Goal: Information Seeking & Learning: Find contact information

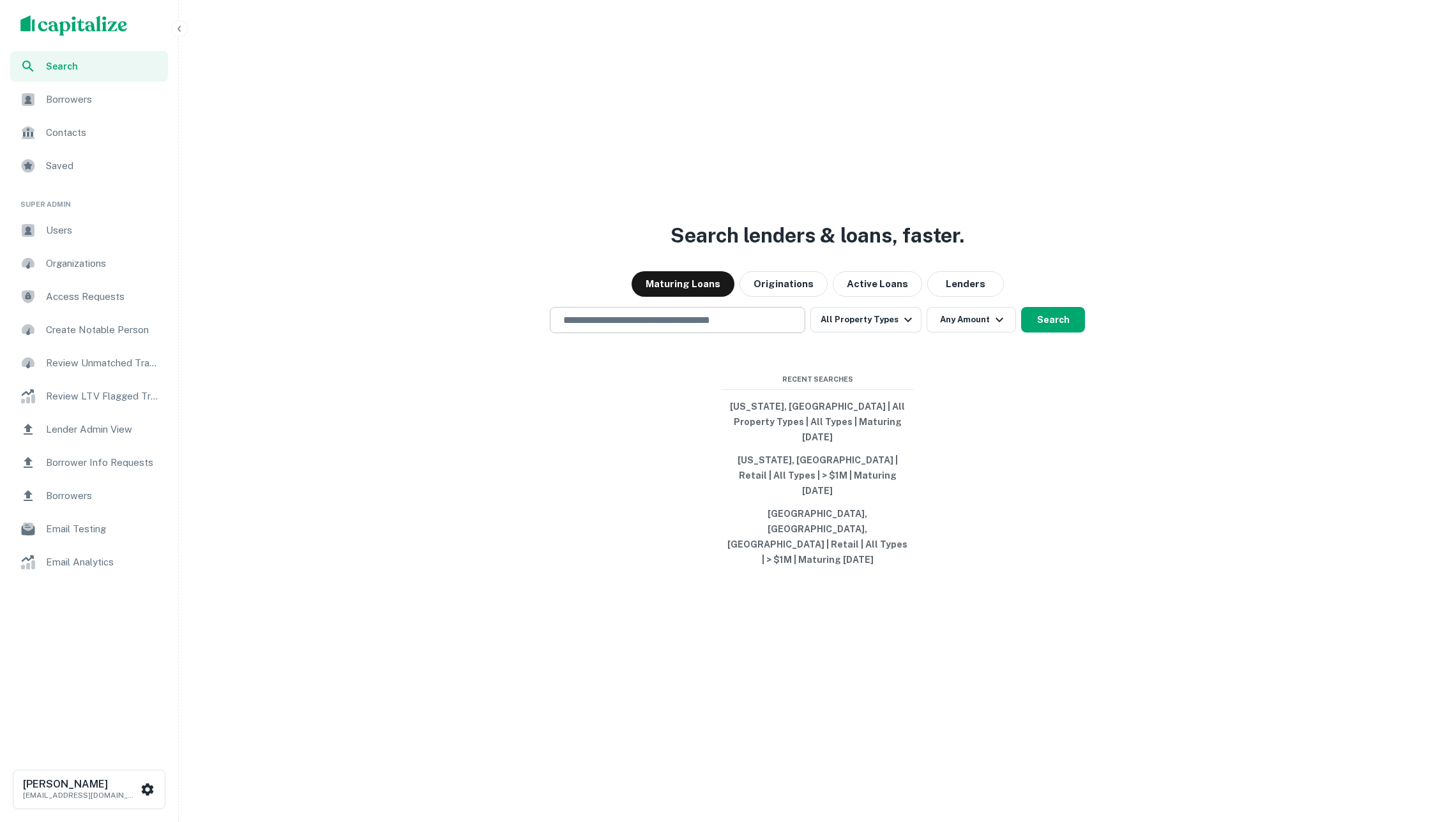
click at [720, 327] on input "text" at bounding box center [678, 320] width 244 height 15
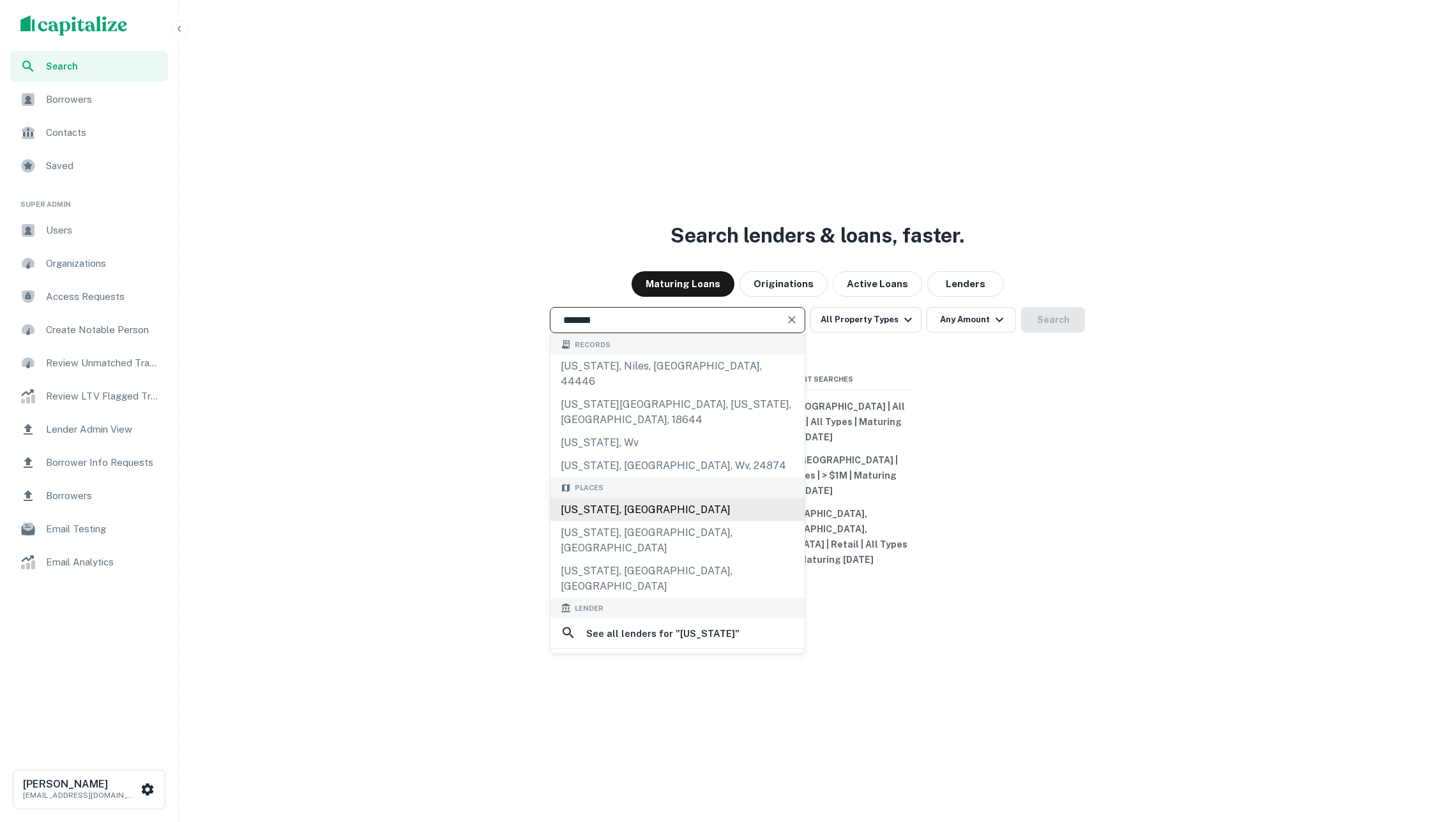
click at [703, 515] on div "[US_STATE], [GEOGRAPHIC_DATA]" at bounding box center [677, 509] width 254 height 23
type input "**********"
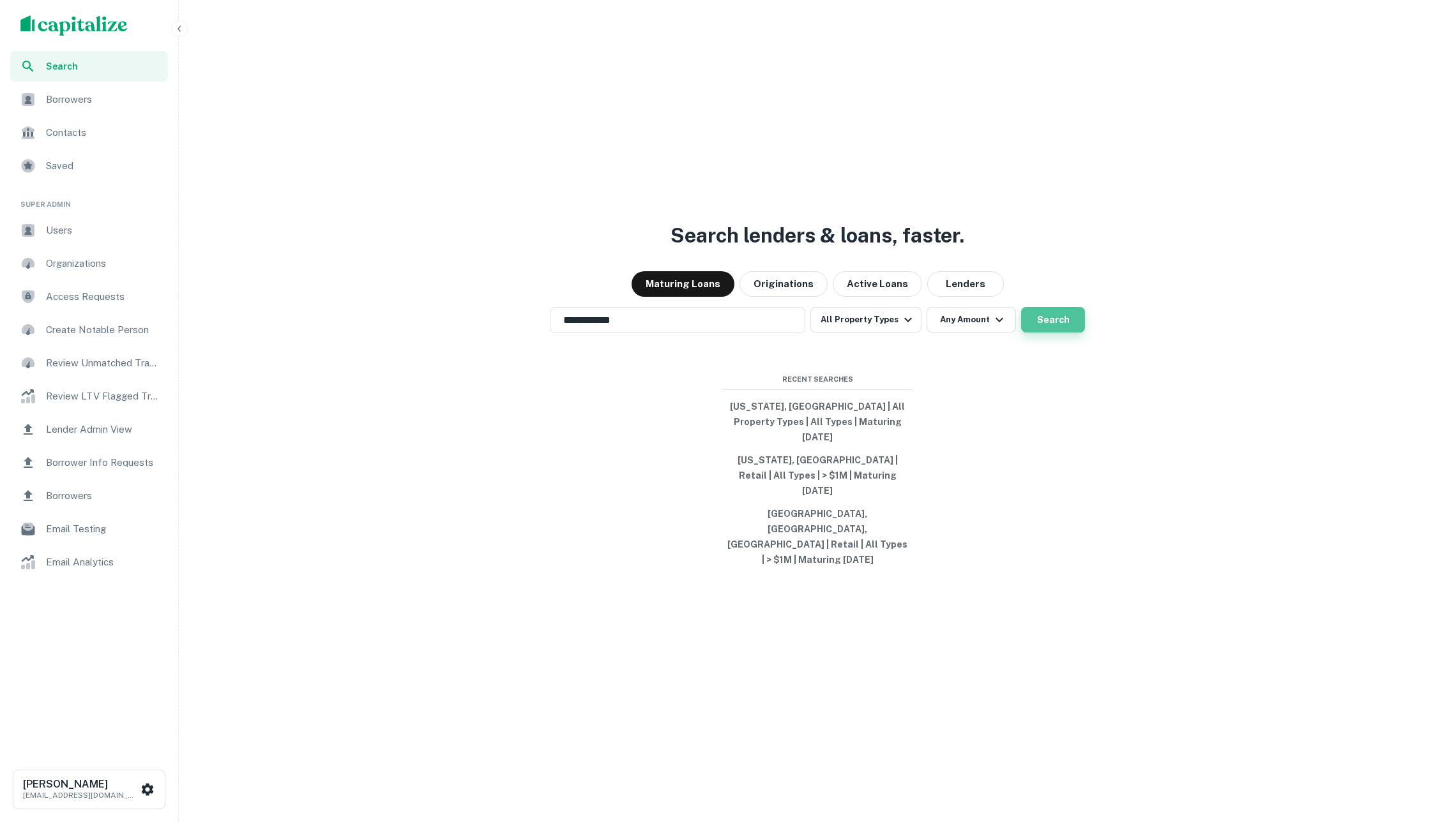
click at [1052, 333] on button "Search" at bounding box center [1053, 320] width 64 height 25
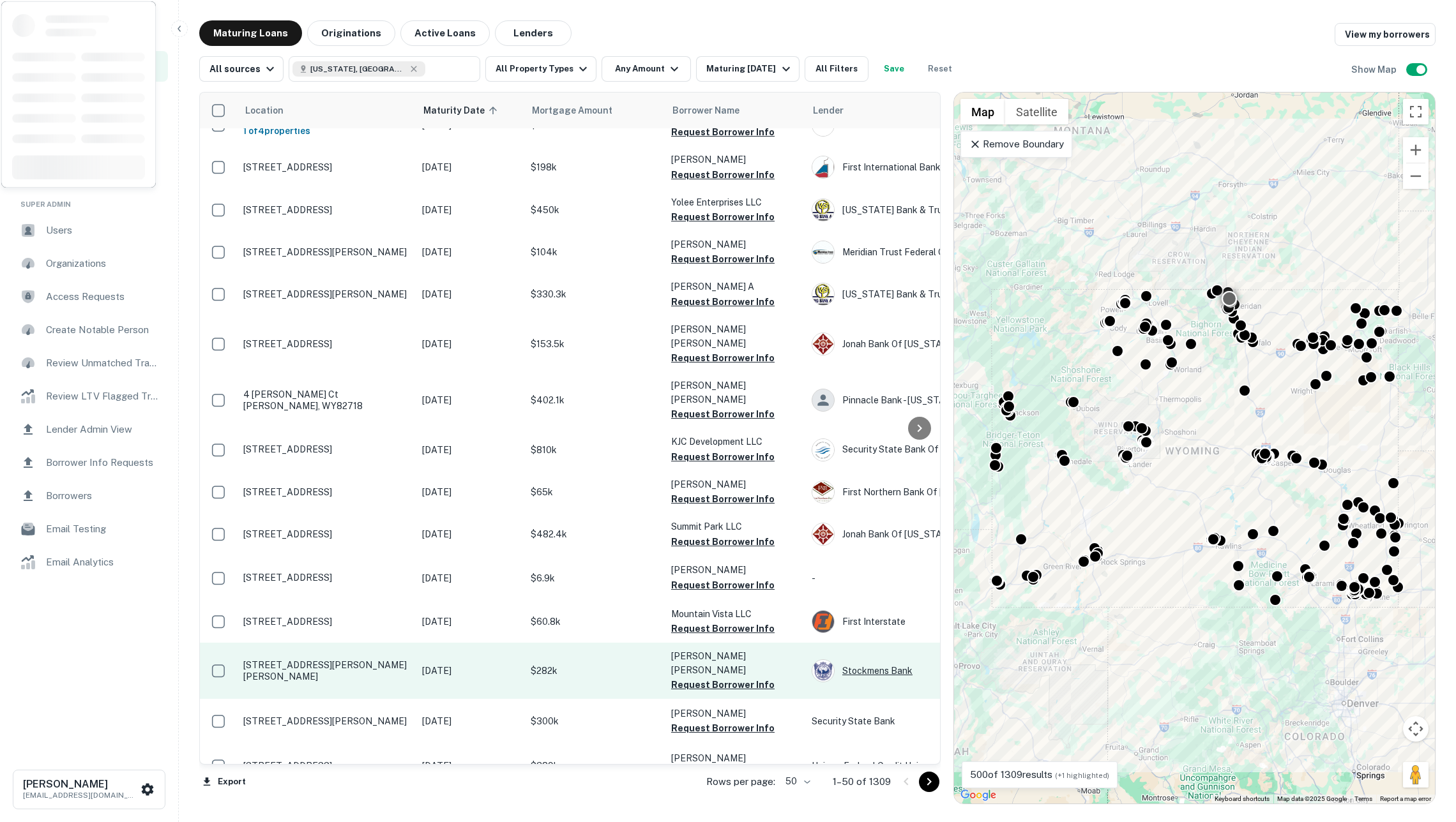
scroll to position [930, 244]
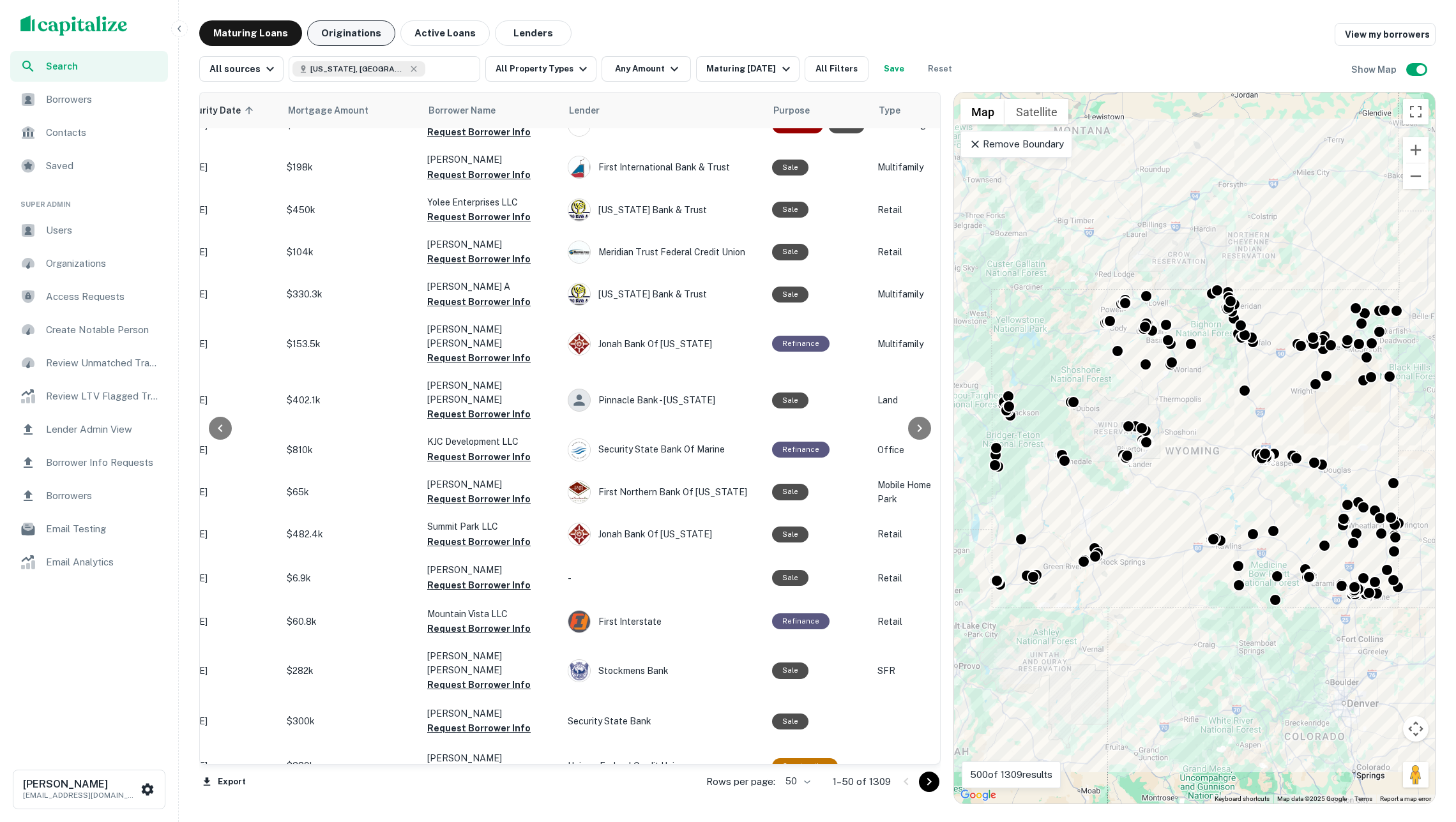
click at [373, 33] on button "Originations" at bounding box center [351, 32] width 88 height 25
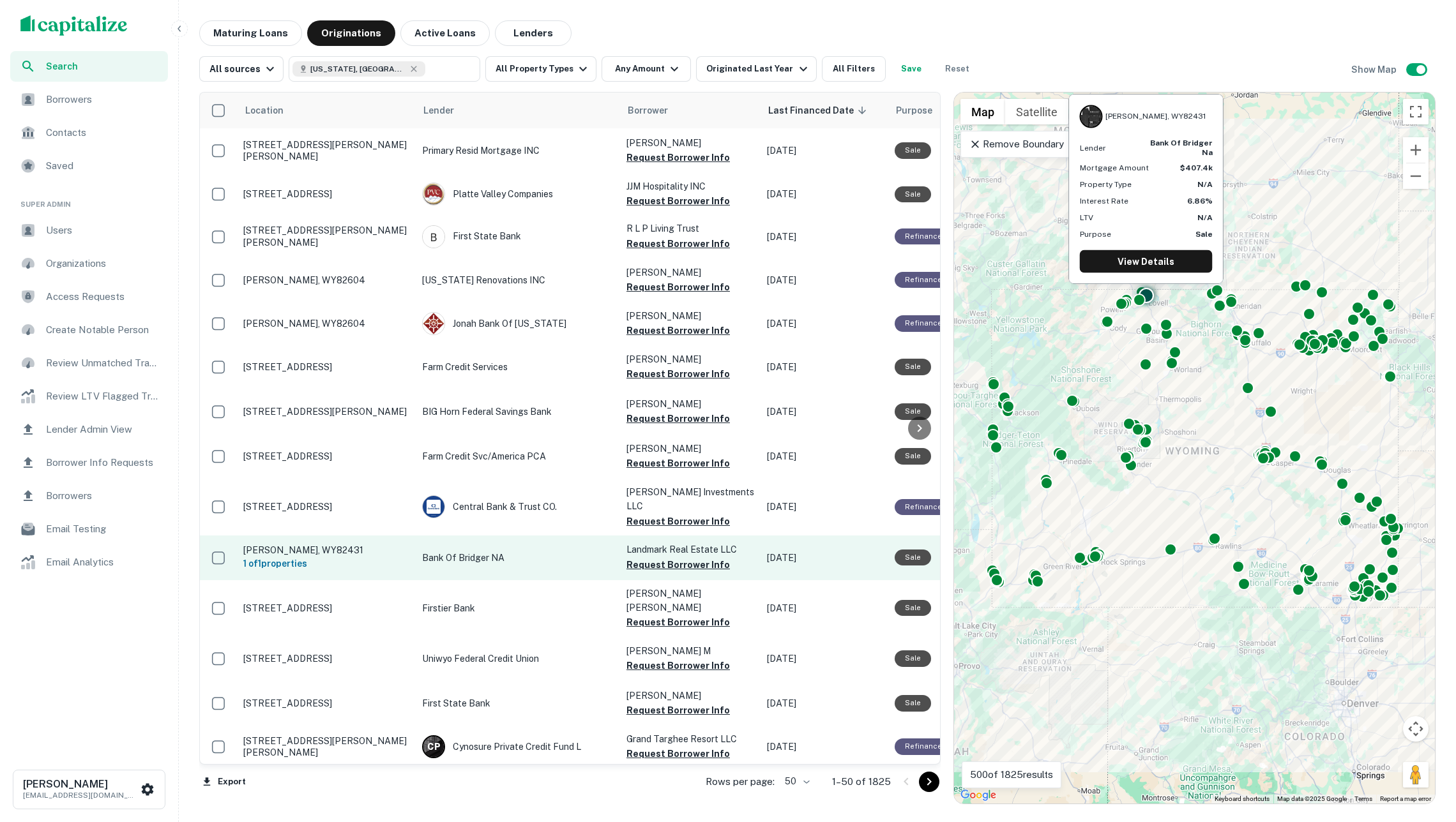
click at [591, 536] on td "Bank Of Bridger NA" at bounding box center [518, 558] width 205 height 45
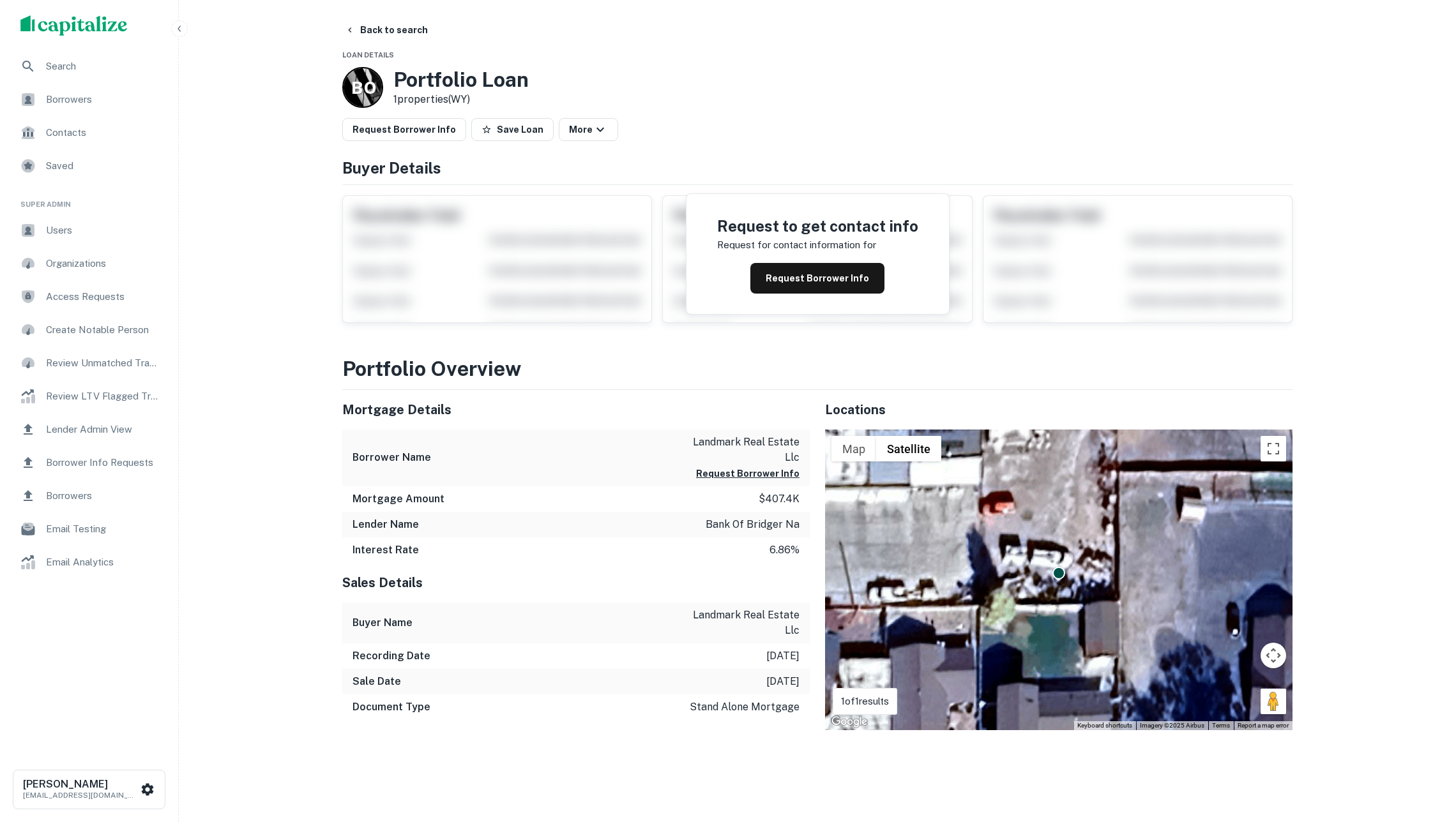
scroll to position [8, 0]
drag, startPoint x: 728, startPoint y: 523, endPoint x: 803, endPoint y: 529, distance: 75.2
click at [803, 529] on div "Lender Name bank of bridger na" at bounding box center [576, 524] width 468 height 25
copy p "bank of bridger na"
click at [409, 24] on button "Back to search" at bounding box center [386, 30] width 93 height 23
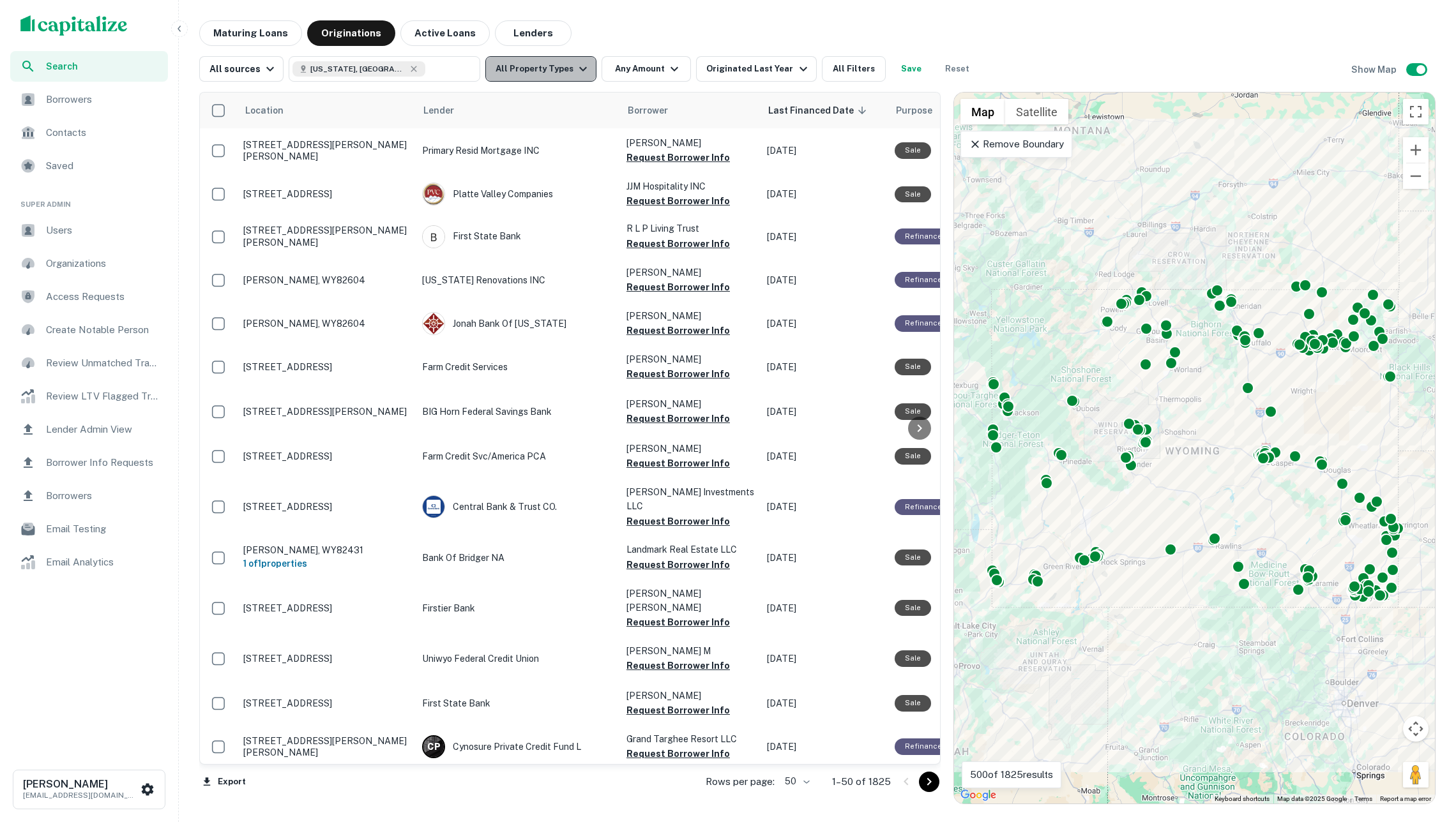
click at [550, 66] on button "All Property Types" at bounding box center [541, 69] width 111 height 25
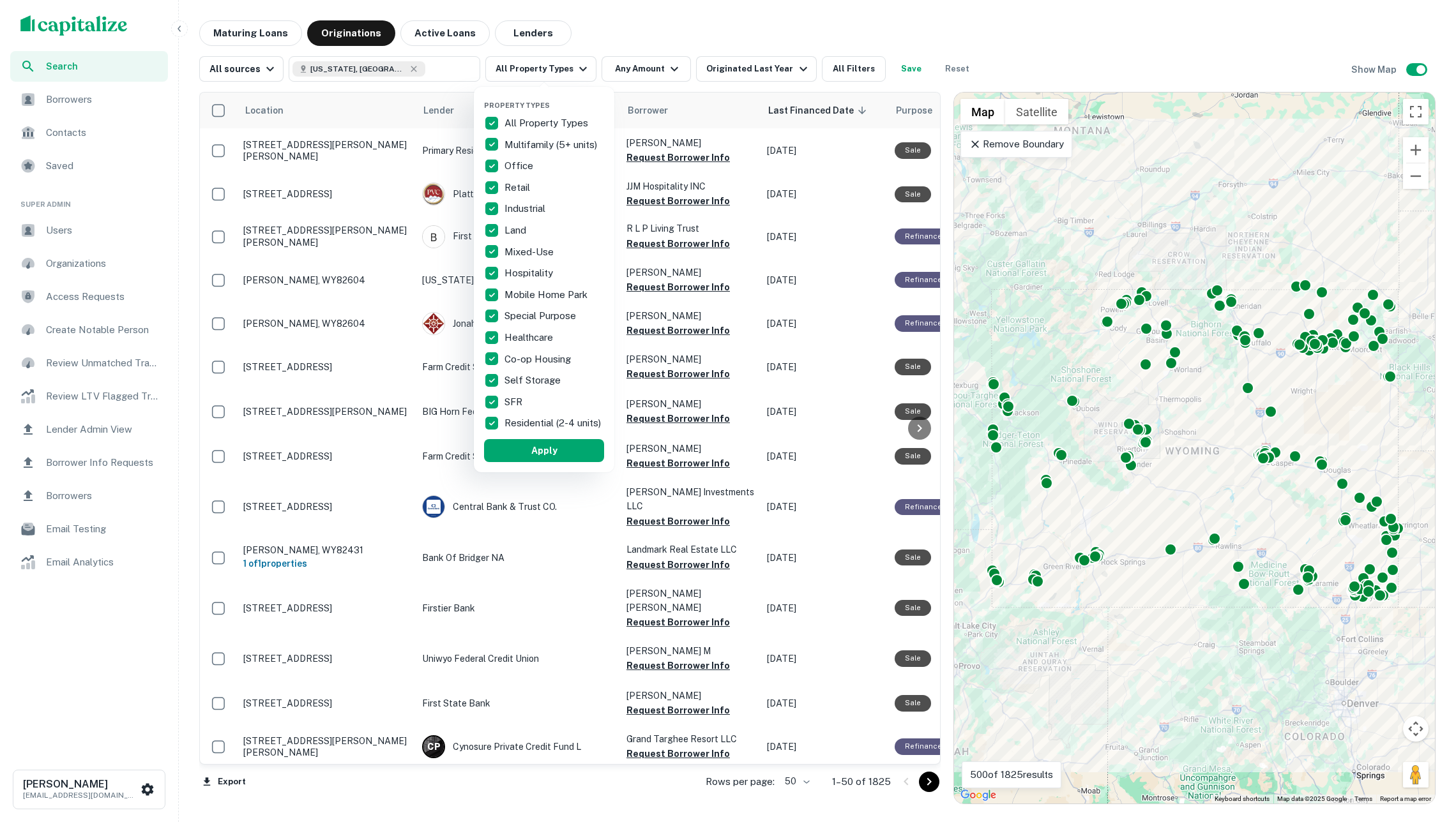
click at [545, 117] on p "All Property Types" at bounding box center [547, 123] width 86 height 15
click at [527, 182] on p "Retail" at bounding box center [518, 188] width 28 height 15
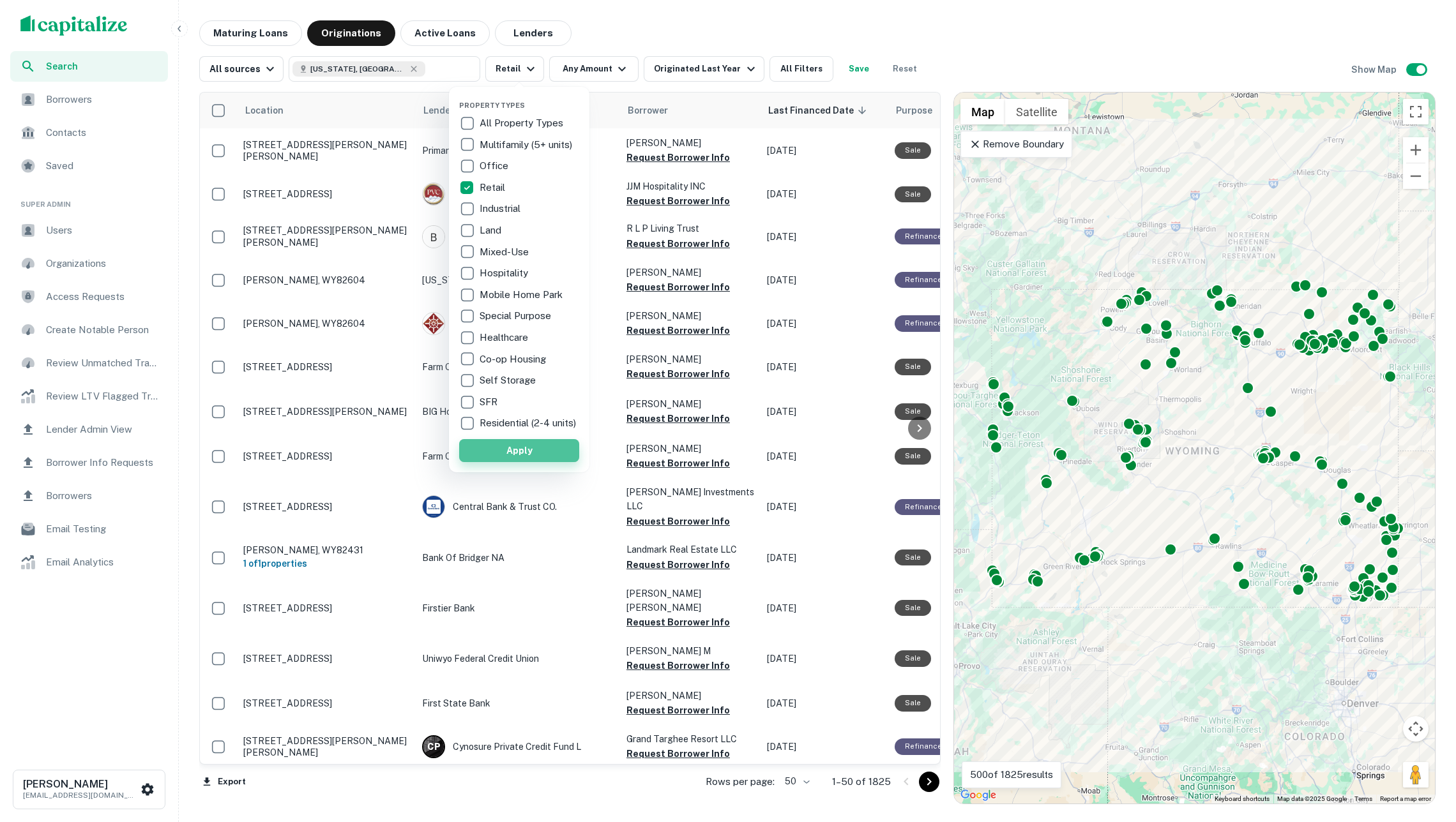
click at [537, 452] on button "Apply" at bounding box center [520, 451] width 120 height 23
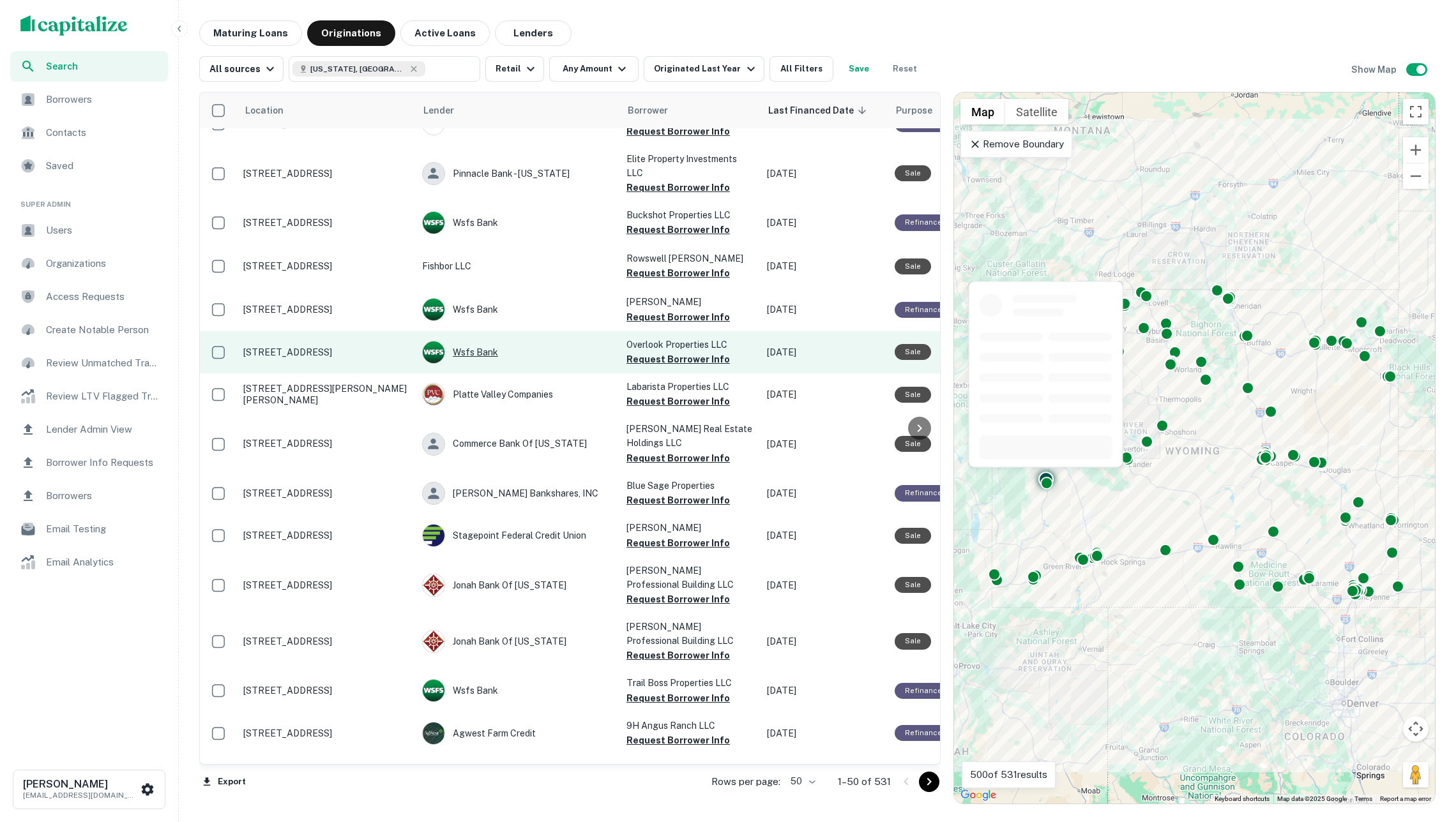
scroll to position [668, 0]
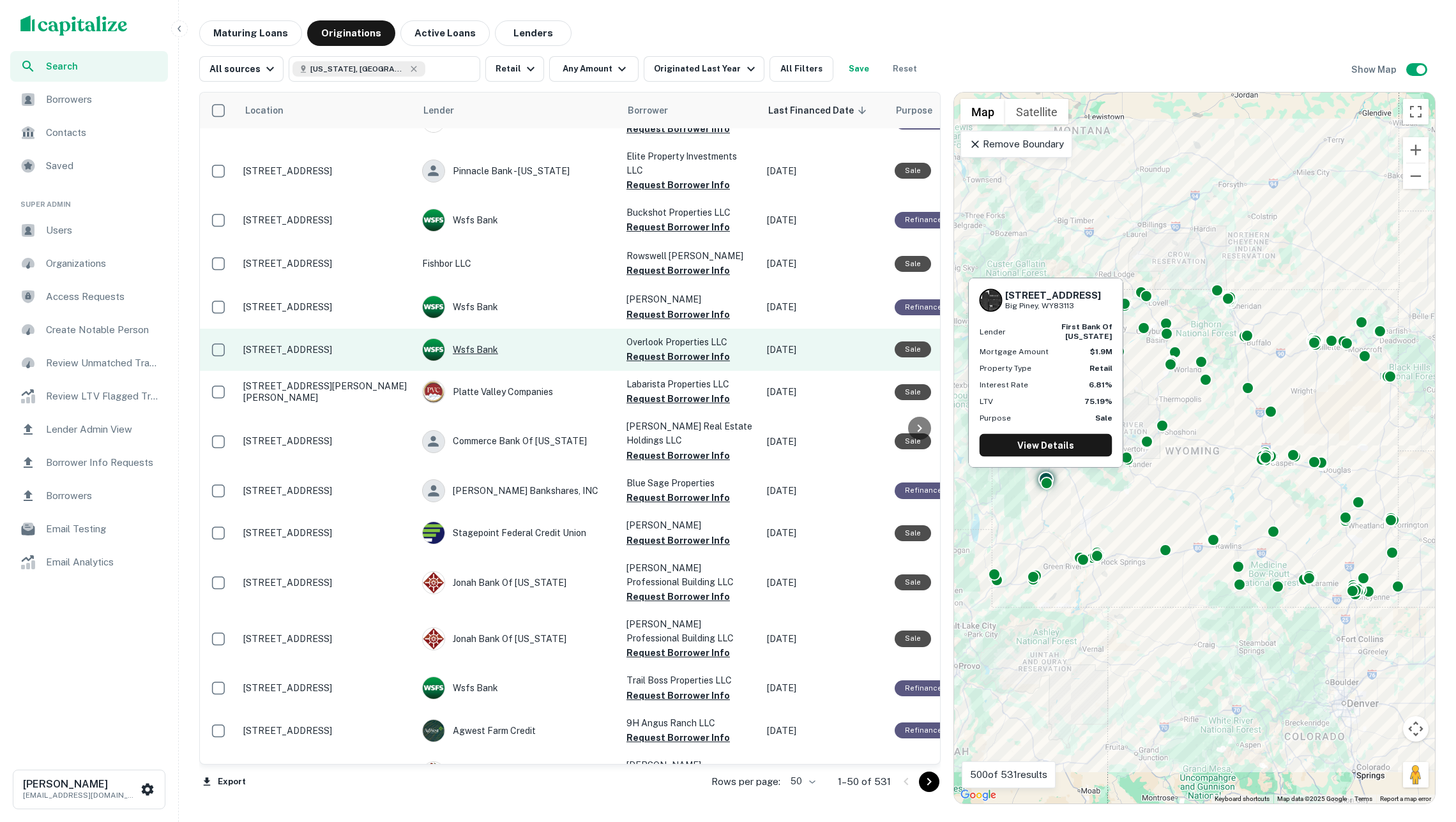
click at [478, 338] on div "Wsfs Bank" at bounding box center [518, 350] width 191 height 23
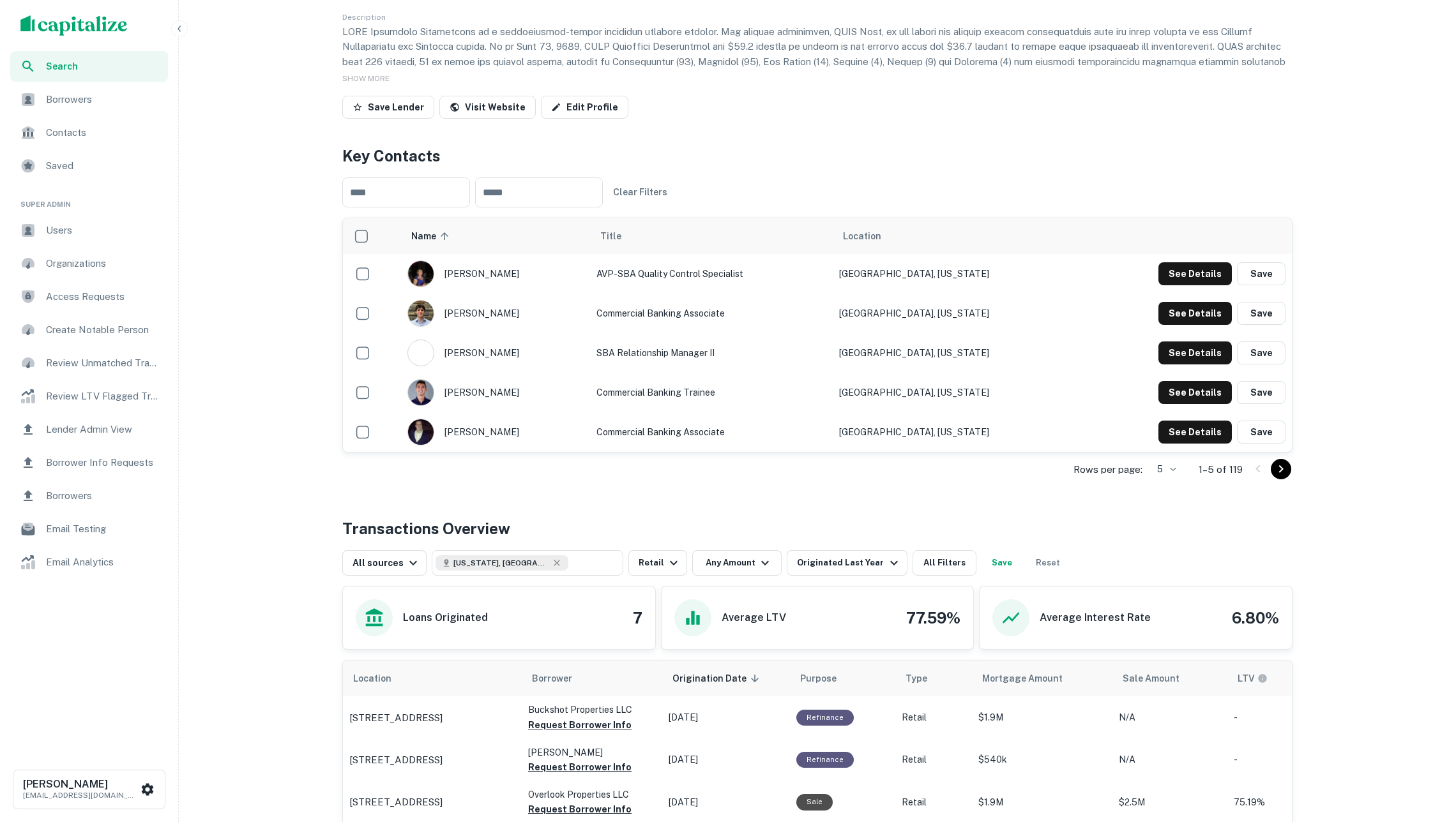
scroll to position [250, 0]
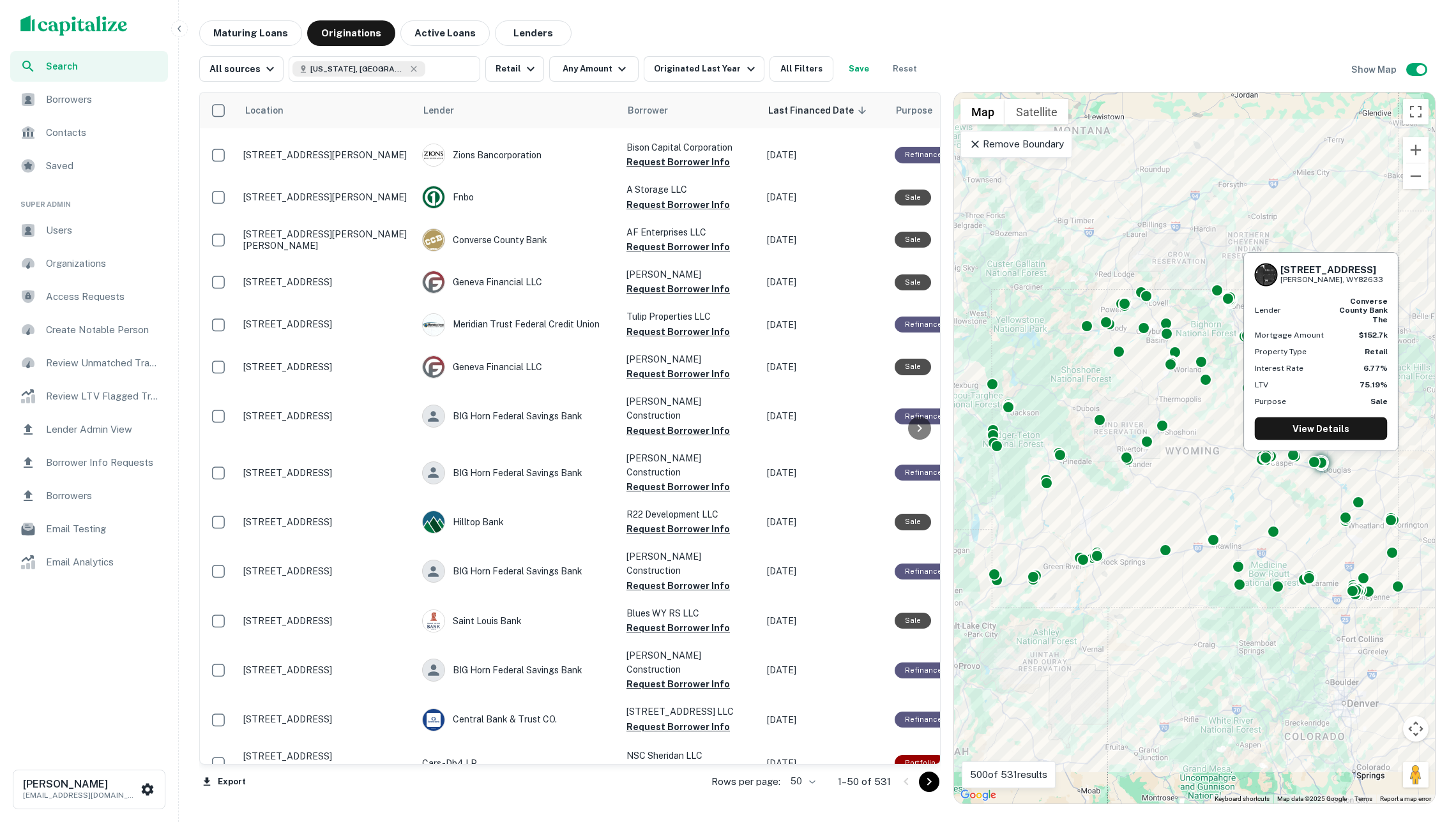
scroll to position [1600, 0]
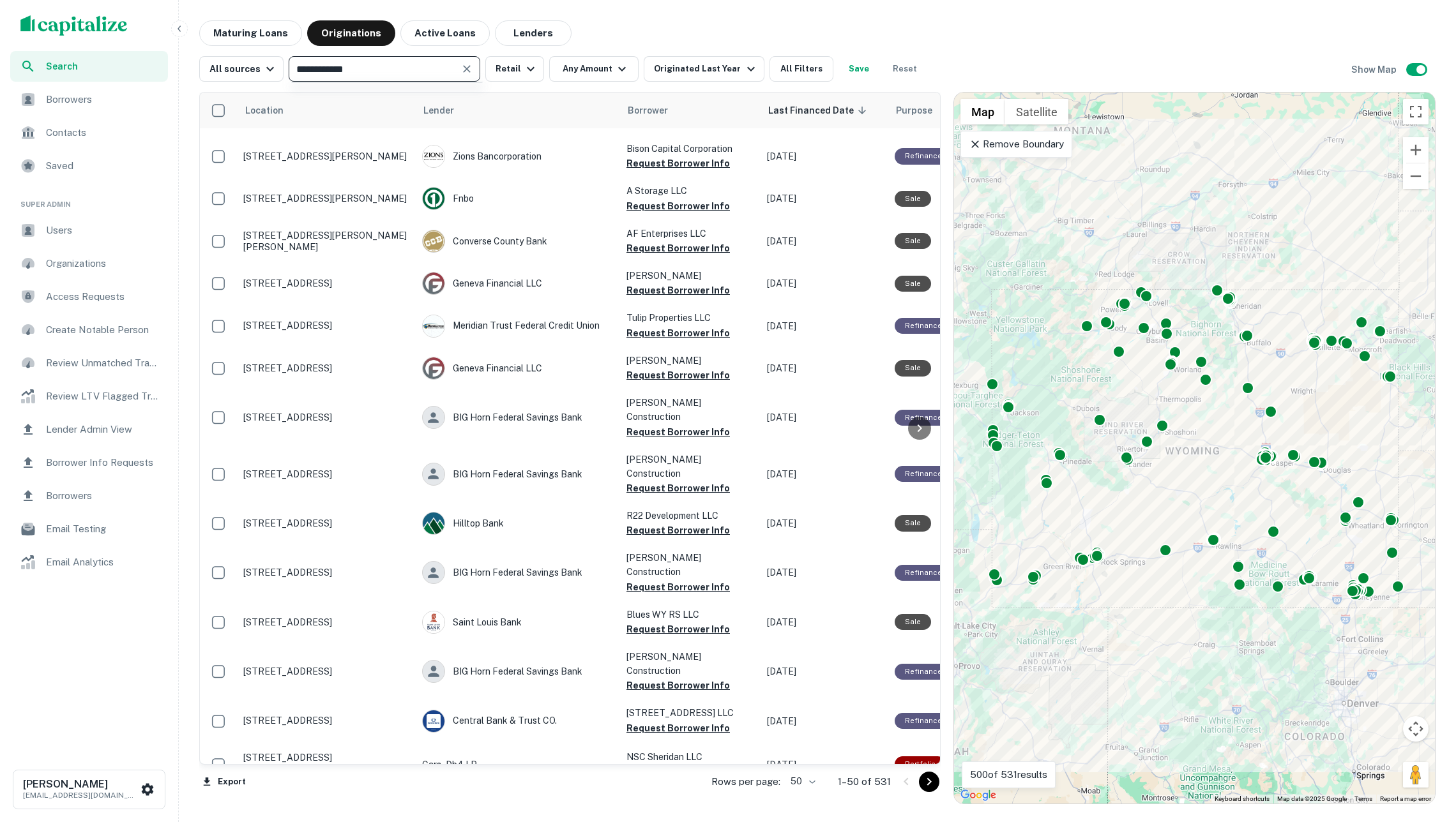
click at [438, 69] on input "**********" at bounding box center [374, 69] width 163 height 18
type input "**********"
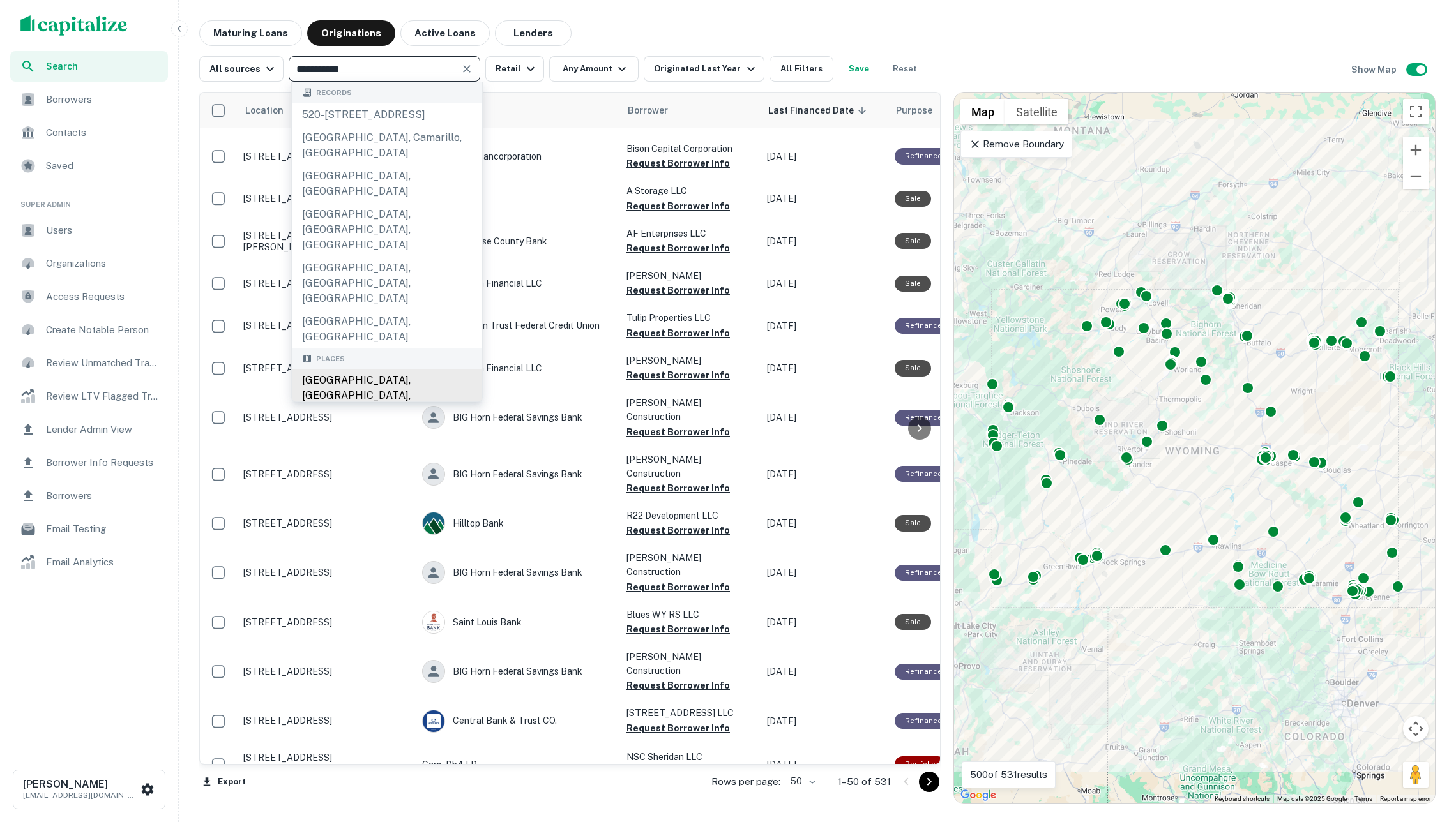
click at [431, 369] on div "Los Angeles, CA, USA" at bounding box center [387, 395] width 191 height 53
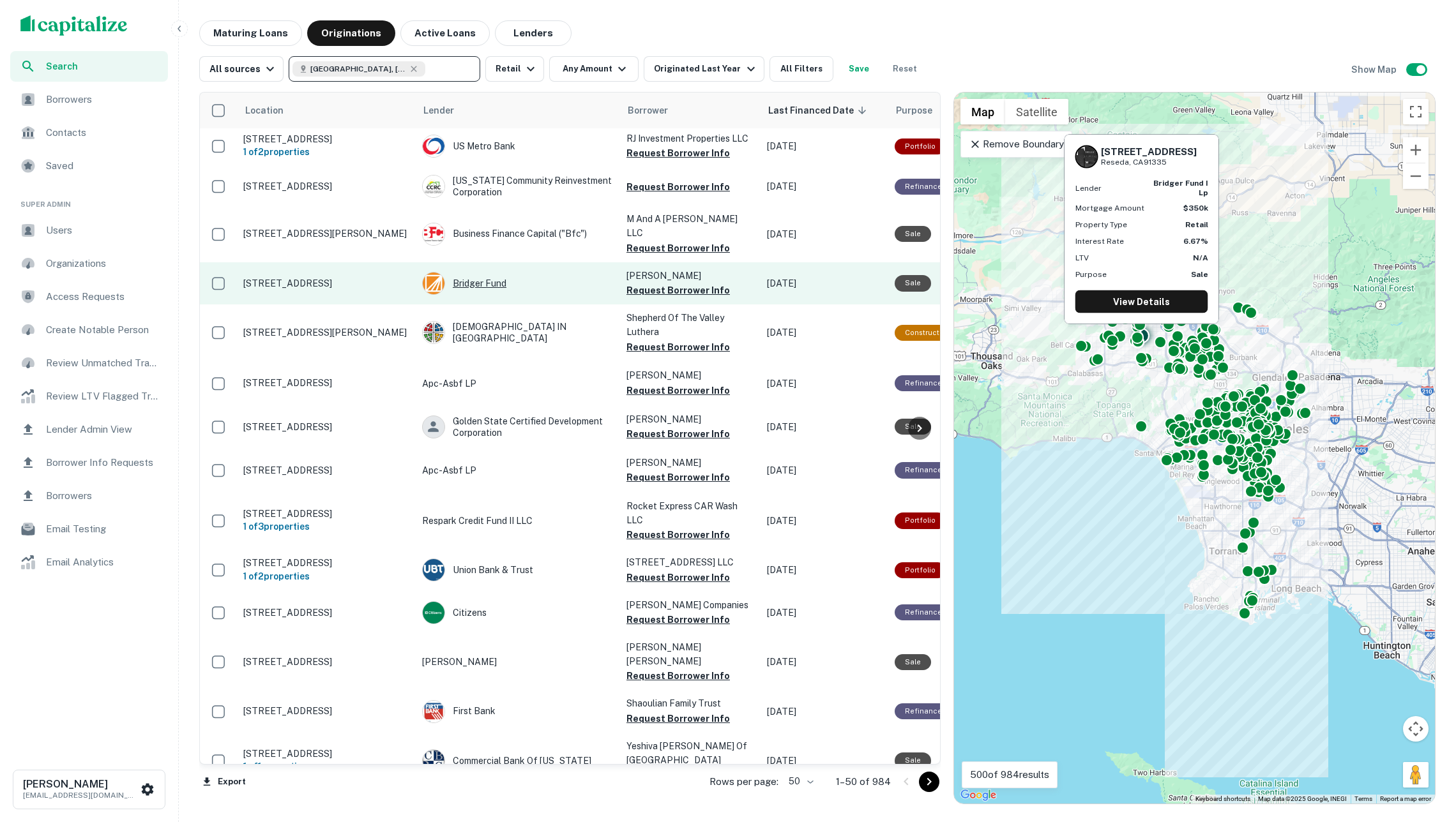
scroll to position [45, 0]
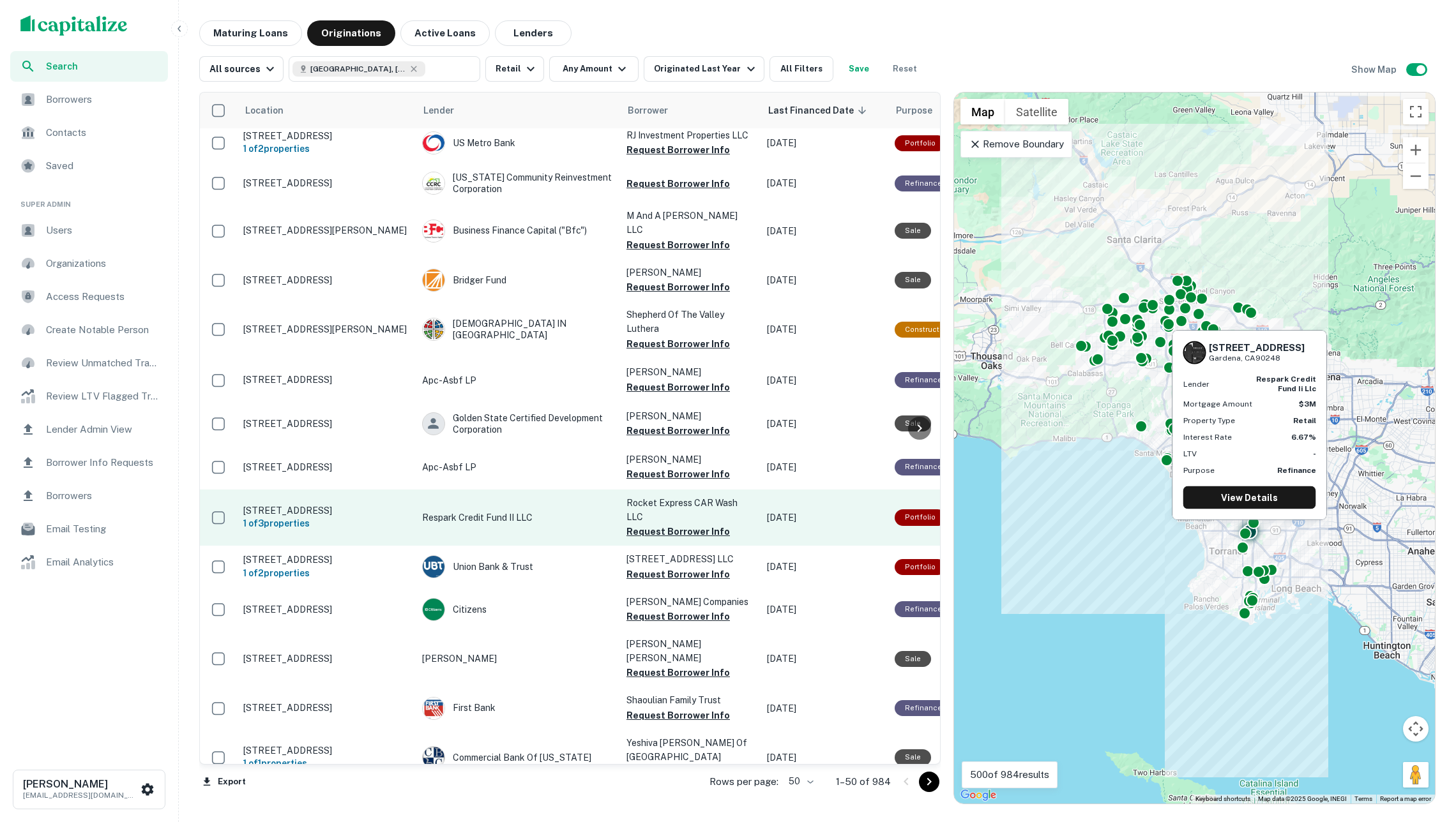
click at [483, 511] on p "Respark Credit Fund II LLC" at bounding box center [518, 518] width 191 height 14
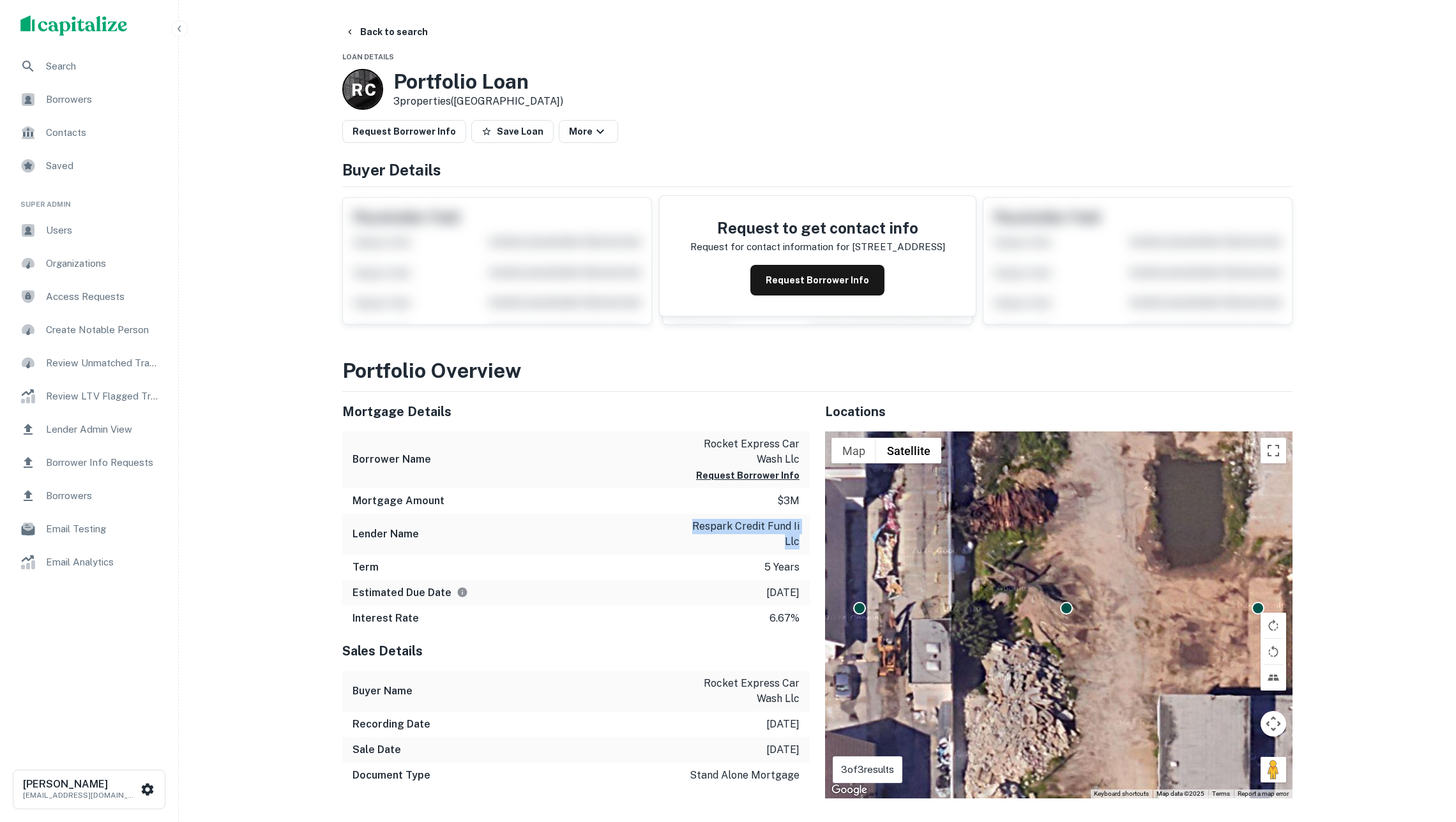
drag, startPoint x: 682, startPoint y: 533, endPoint x: 800, endPoint y: 548, distance: 118.9
click at [800, 548] on div "Lender Name respark credit fund ii llc" at bounding box center [576, 534] width 468 height 41
copy p "respark credit fund ii llc"
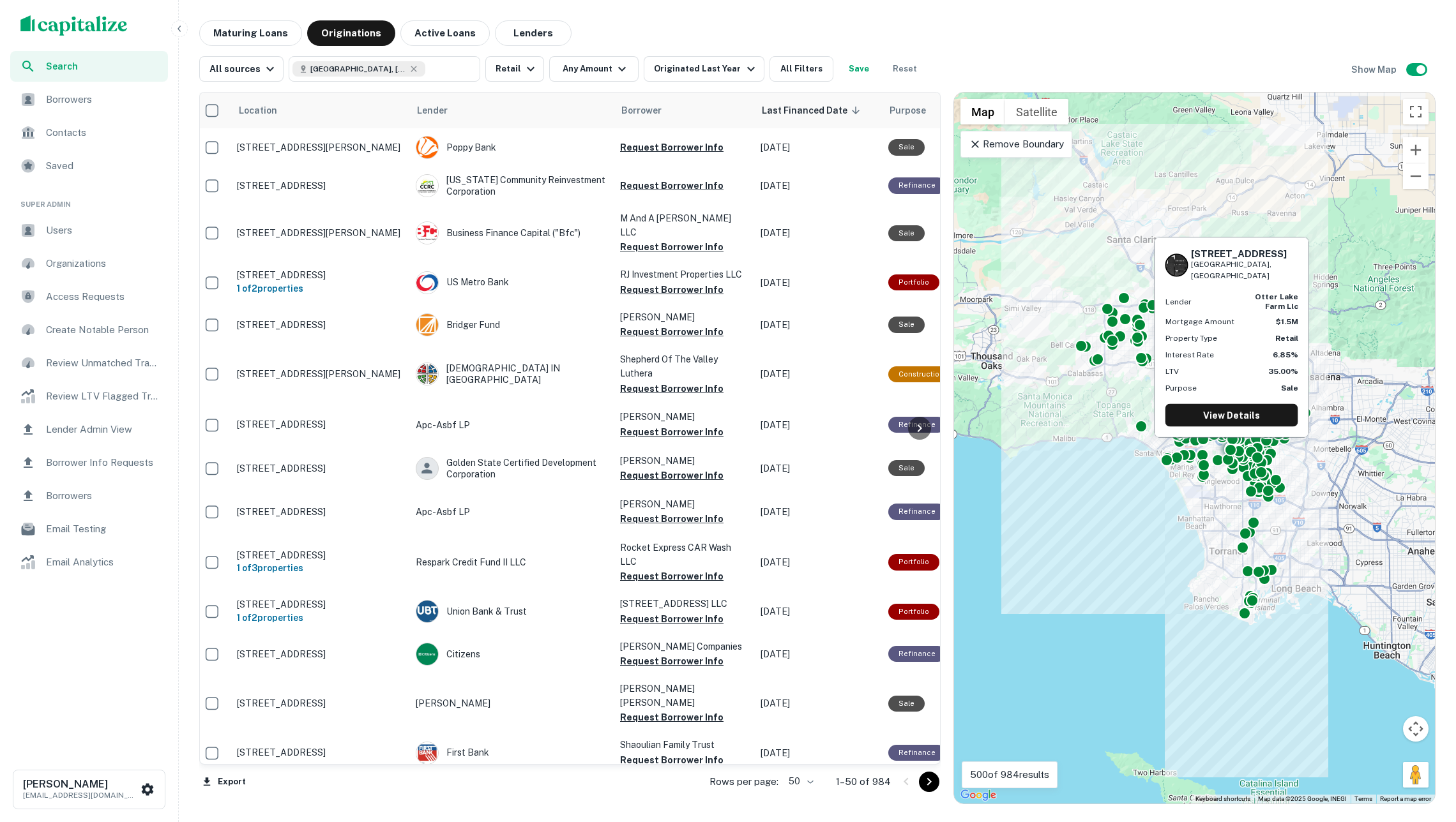
scroll to position [0, 6]
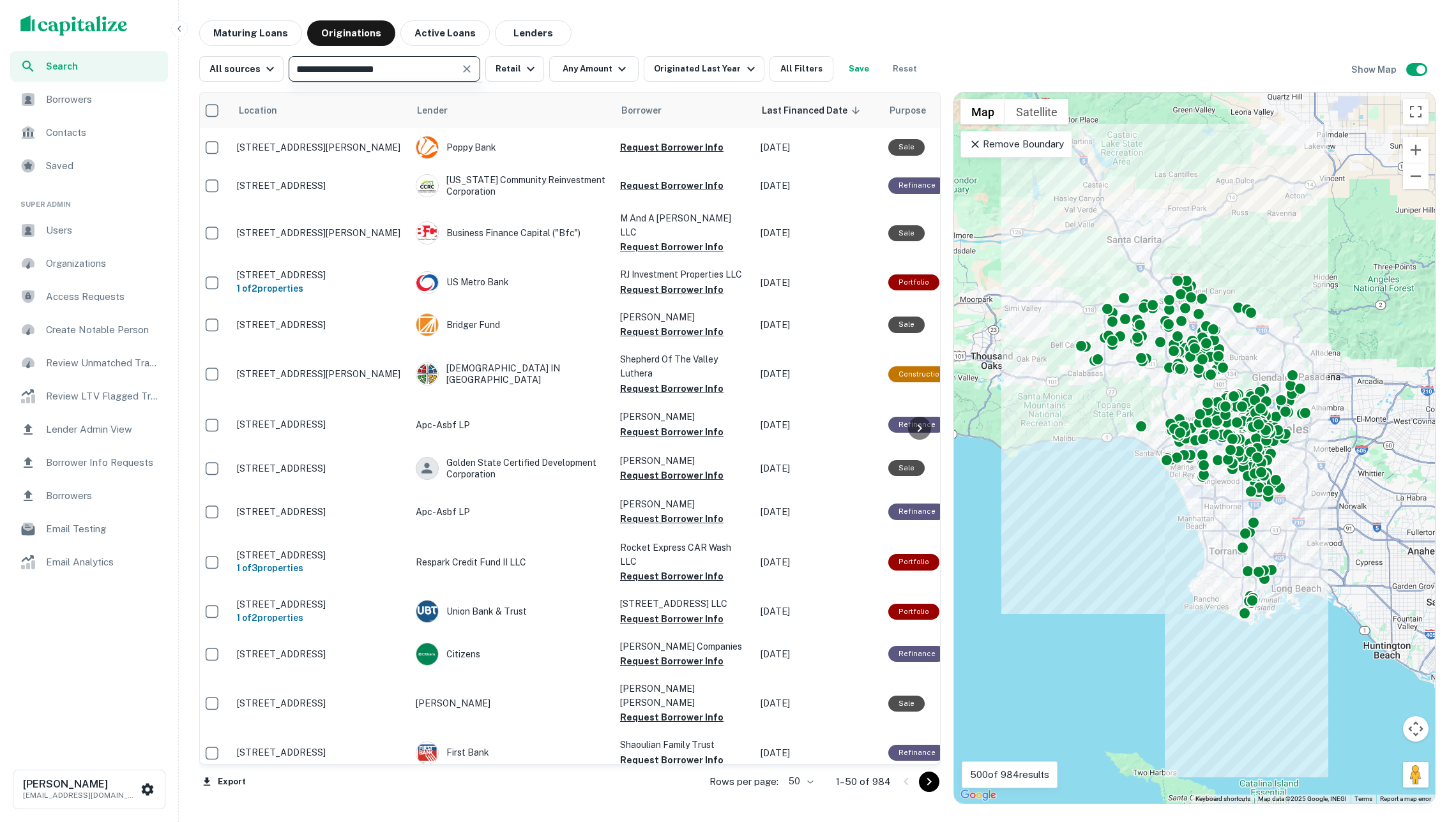
click at [440, 65] on input "**********" at bounding box center [374, 69] width 163 height 18
type input "**********"
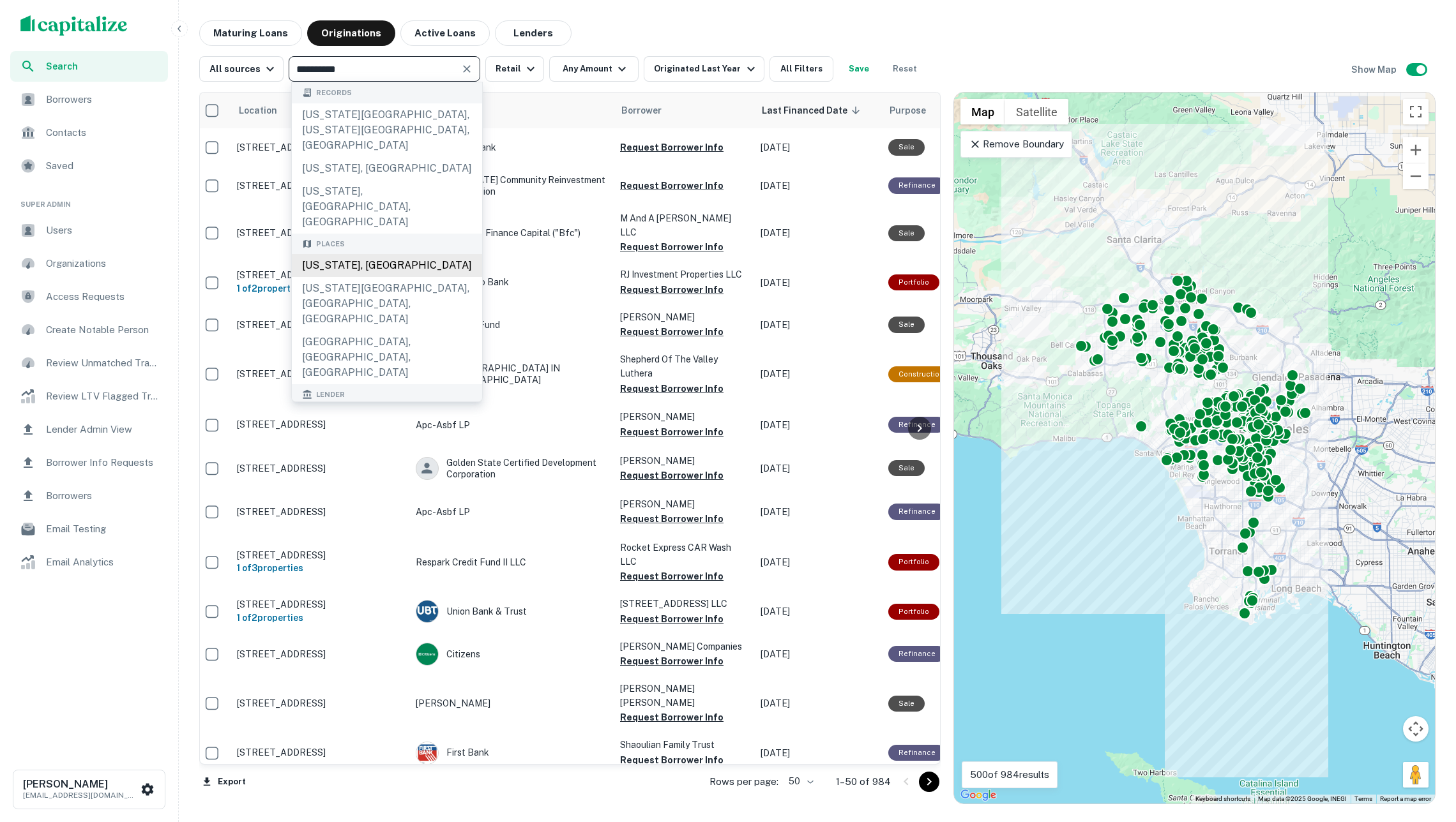
click at [430, 254] on div "California, USA" at bounding box center [387, 266] width 191 height 23
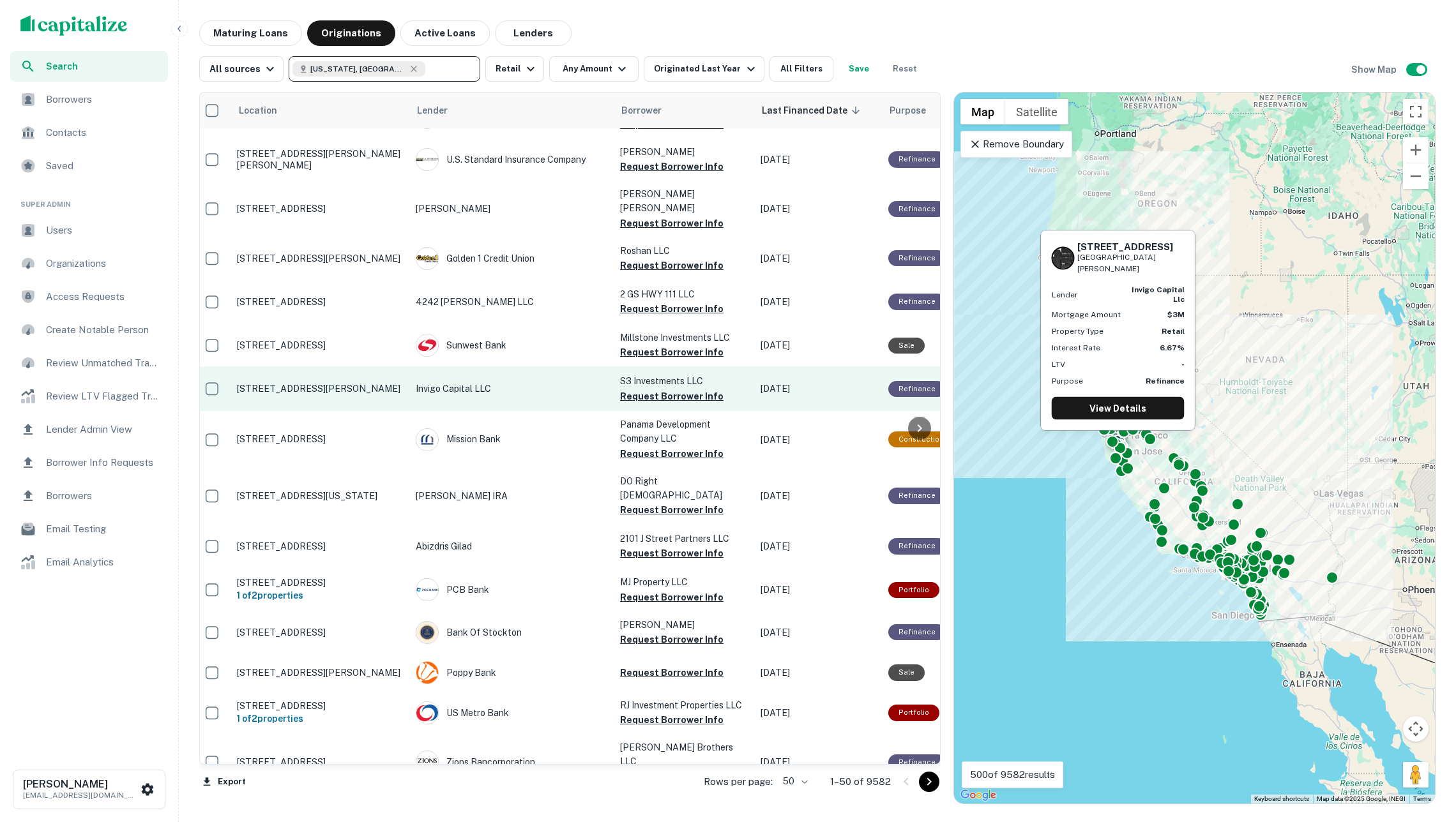
scroll to position [1576, 6]
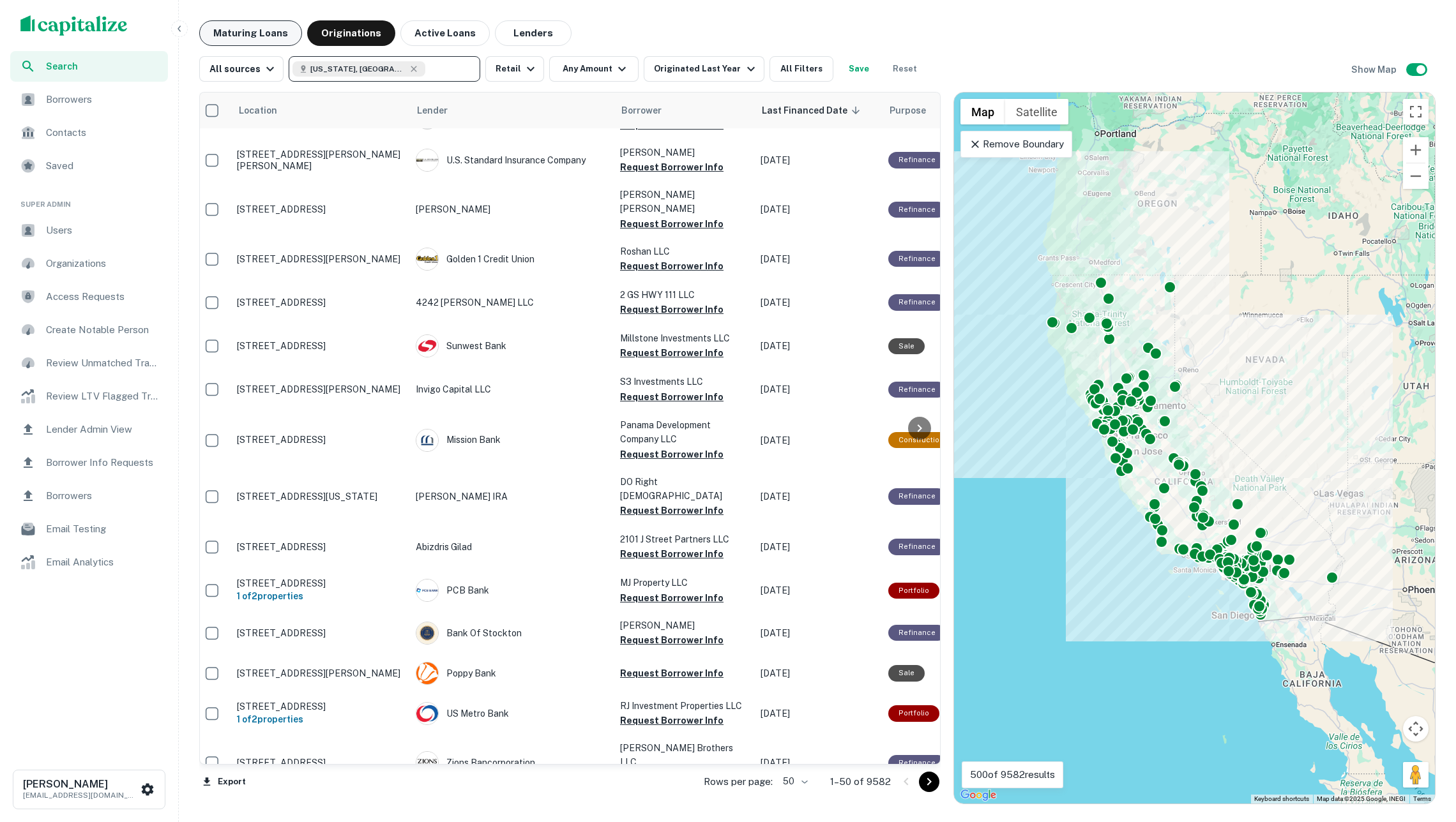
click at [258, 28] on button "Maturing Loans" at bounding box center [250, 32] width 103 height 25
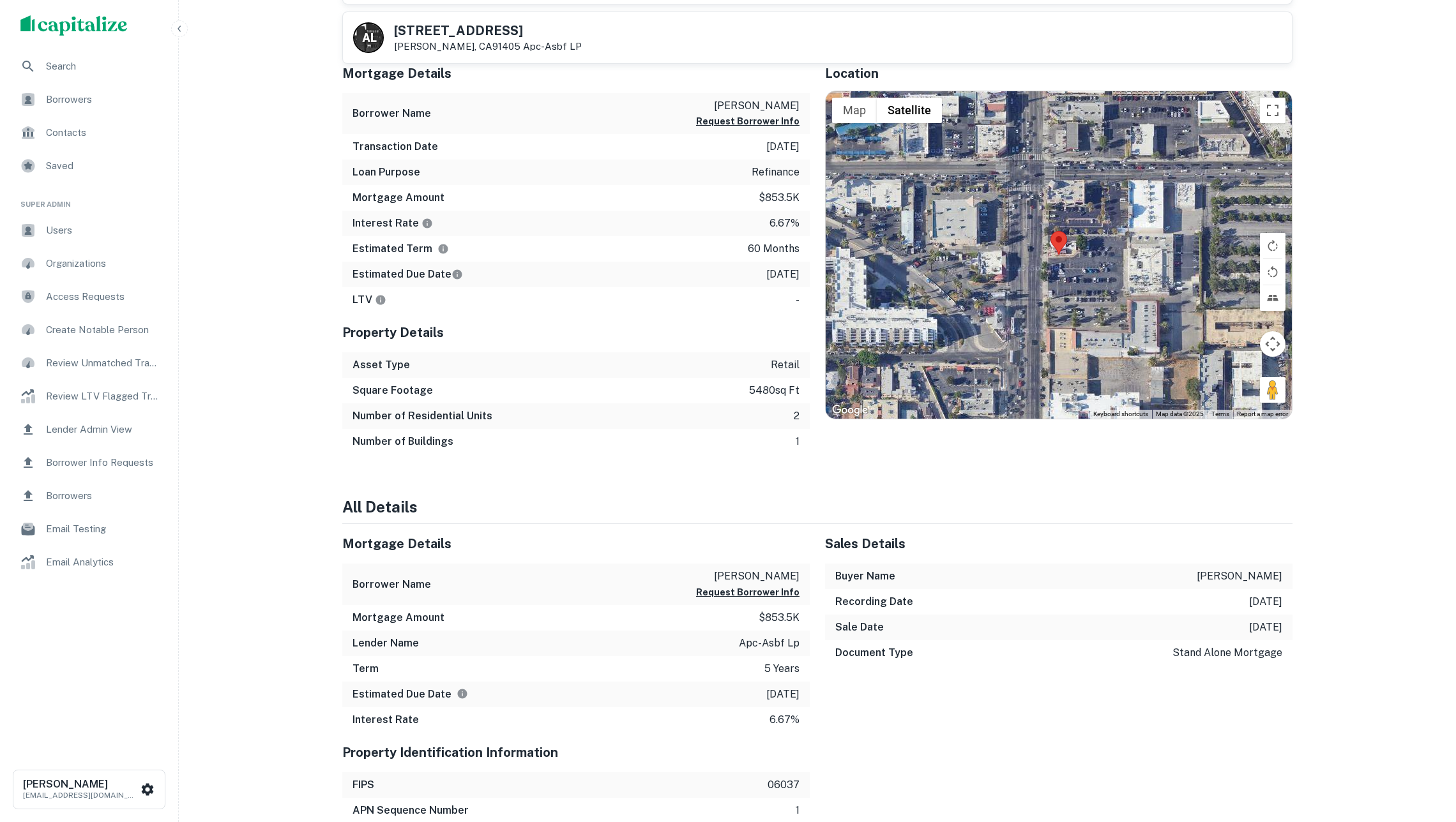
scroll to position [839, 0]
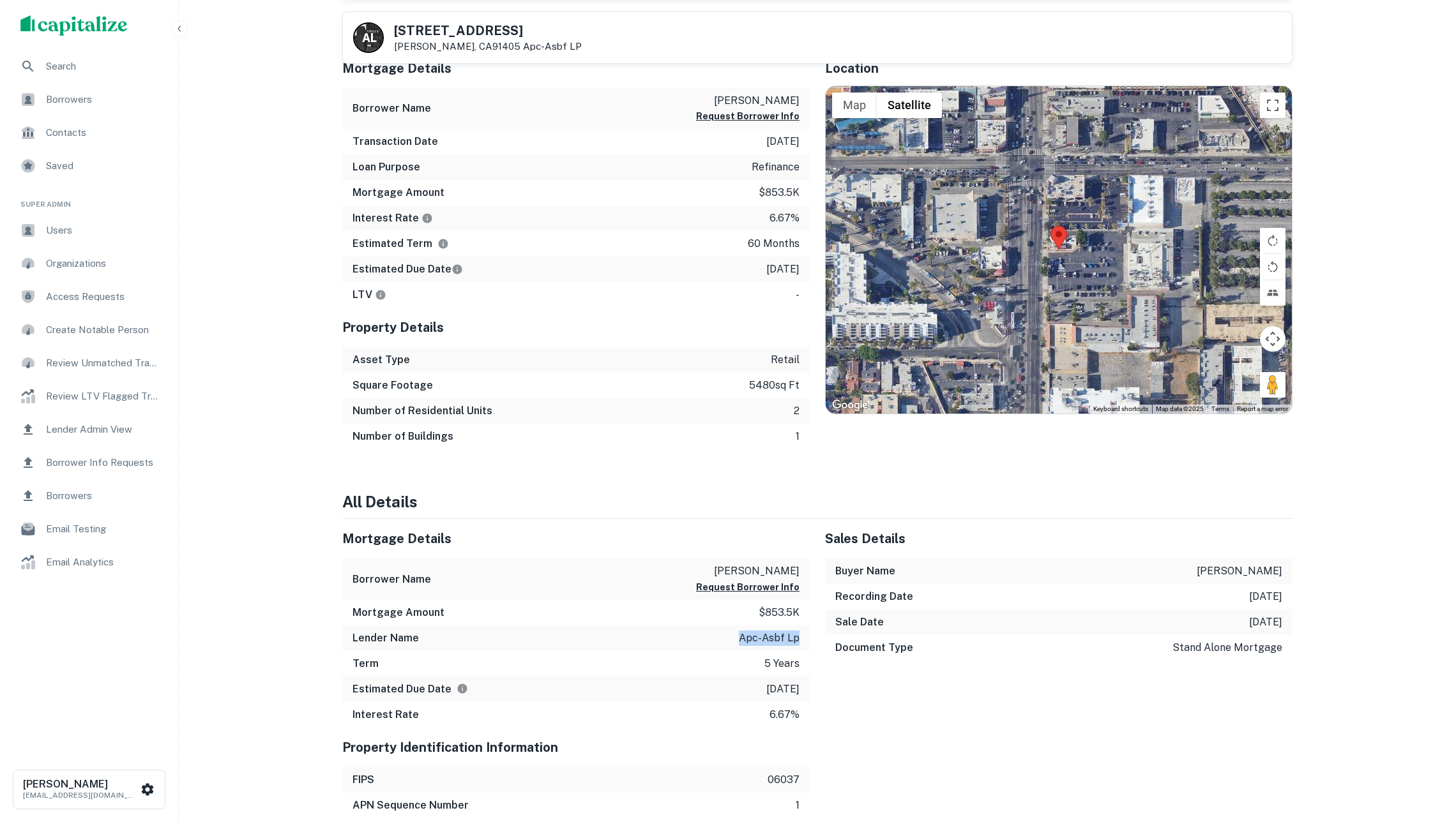
drag, startPoint x: 741, startPoint y: 649, endPoint x: 804, endPoint y: 649, distance: 63.0
click at [804, 649] on div "Lender Name apc-asbf lp" at bounding box center [576, 638] width 468 height 25
copy p "apc-asbf lp"
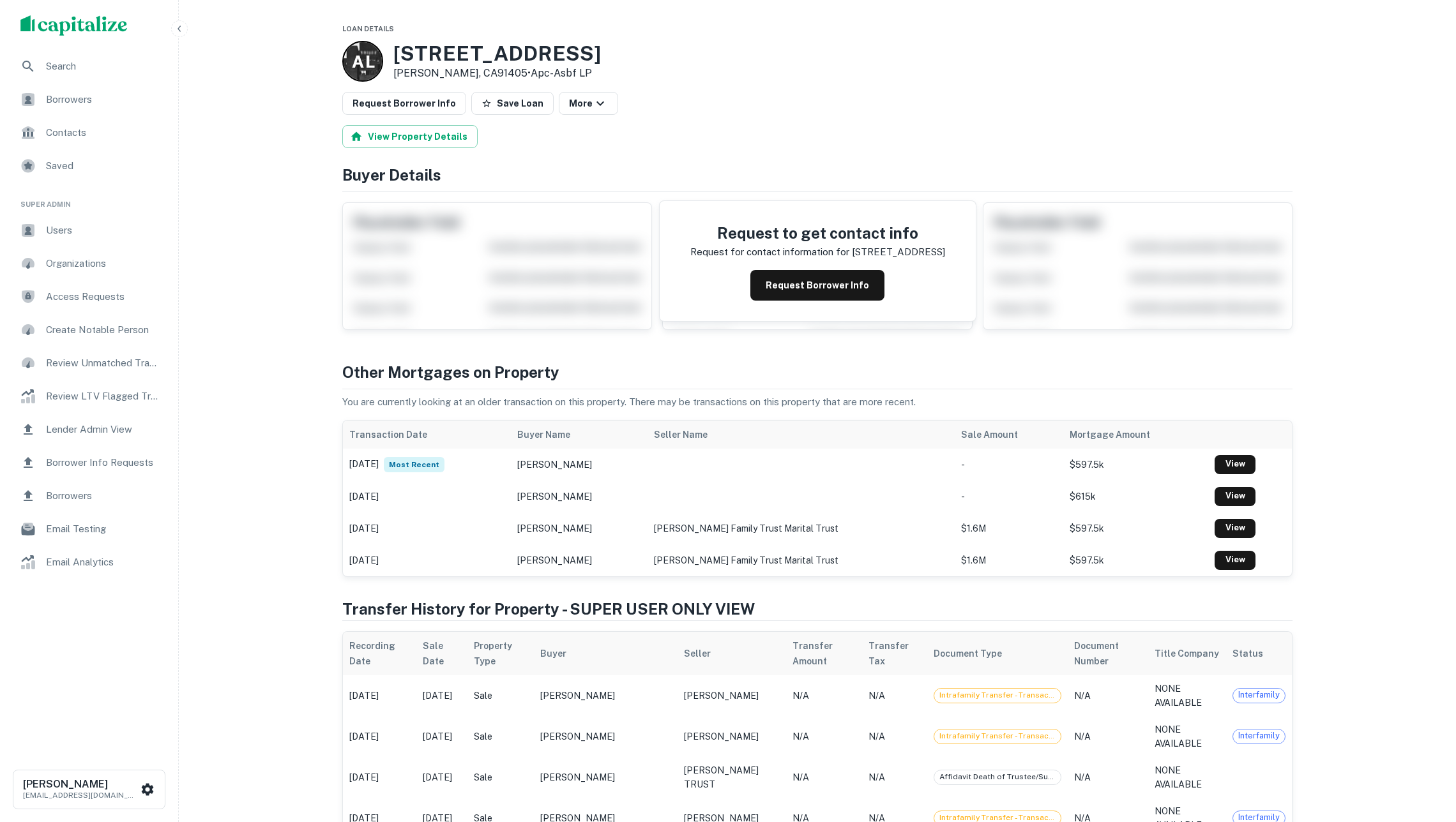
scroll to position [0, 0]
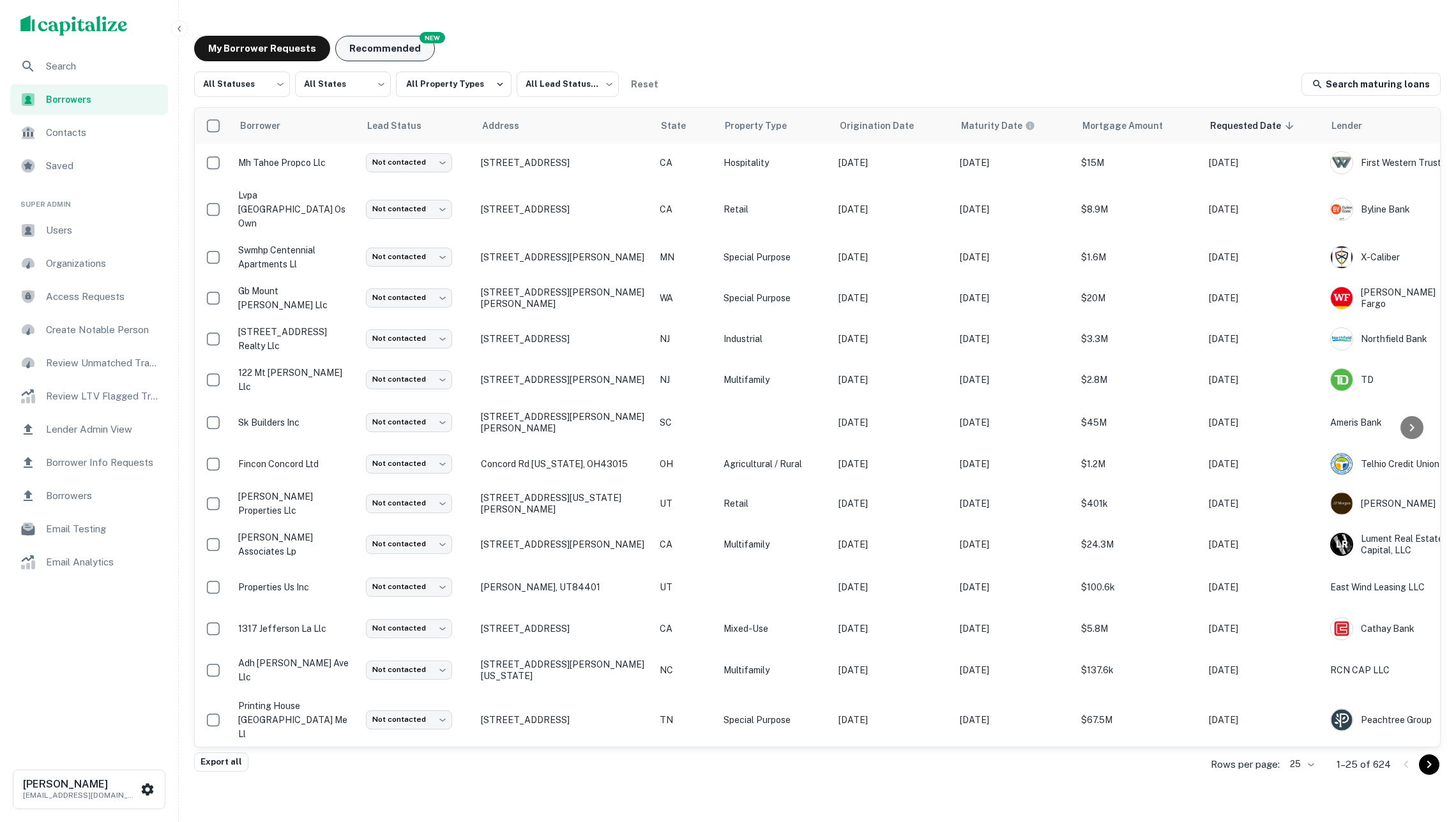
click at [379, 44] on button "Recommended" at bounding box center [384, 48] width 100 height 25
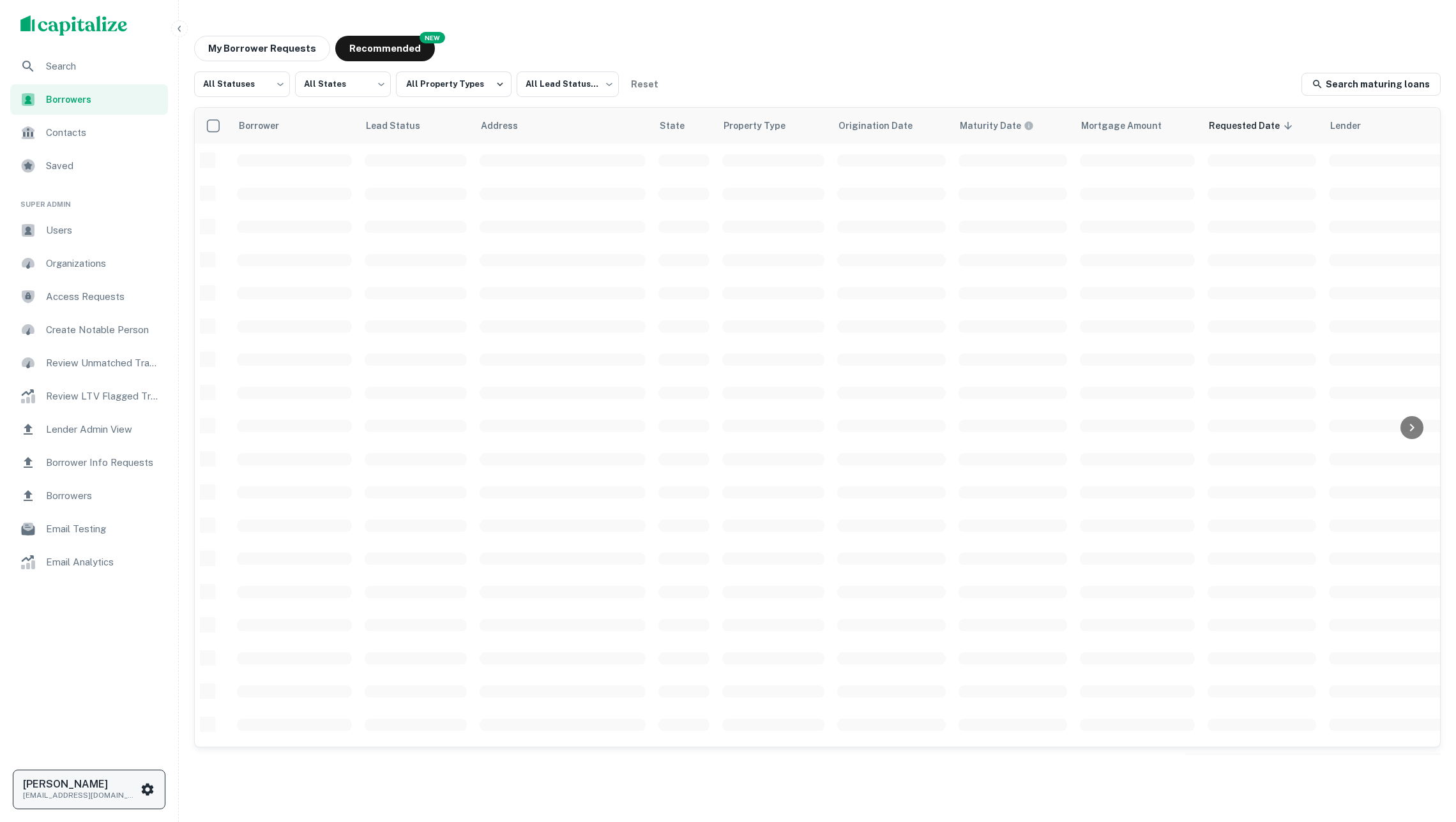
click at [115, 780] on h6 "[PERSON_NAME]" at bounding box center [80, 784] width 115 height 10
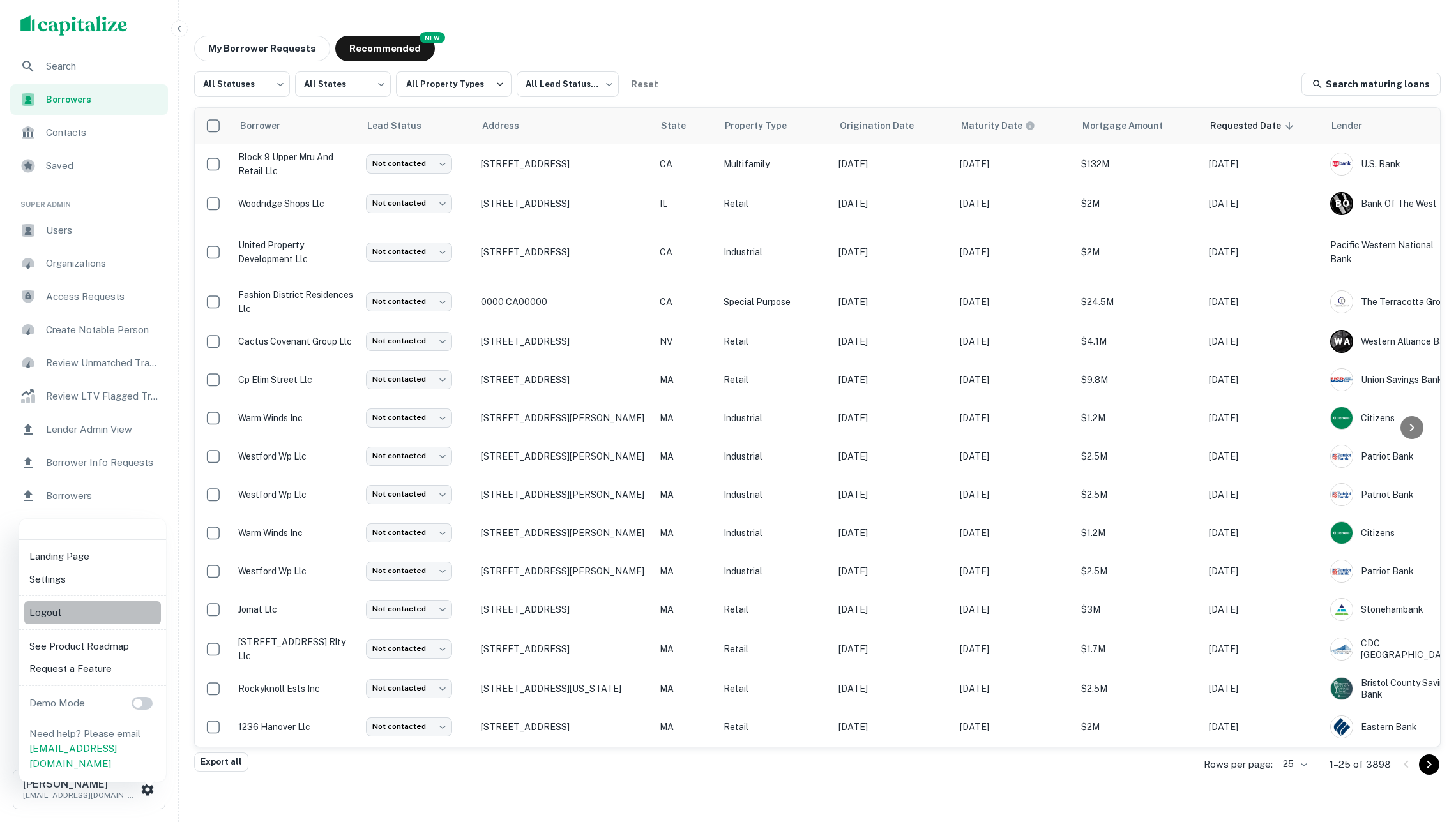
click at [75, 611] on li "Logout" at bounding box center [92, 613] width 137 height 23
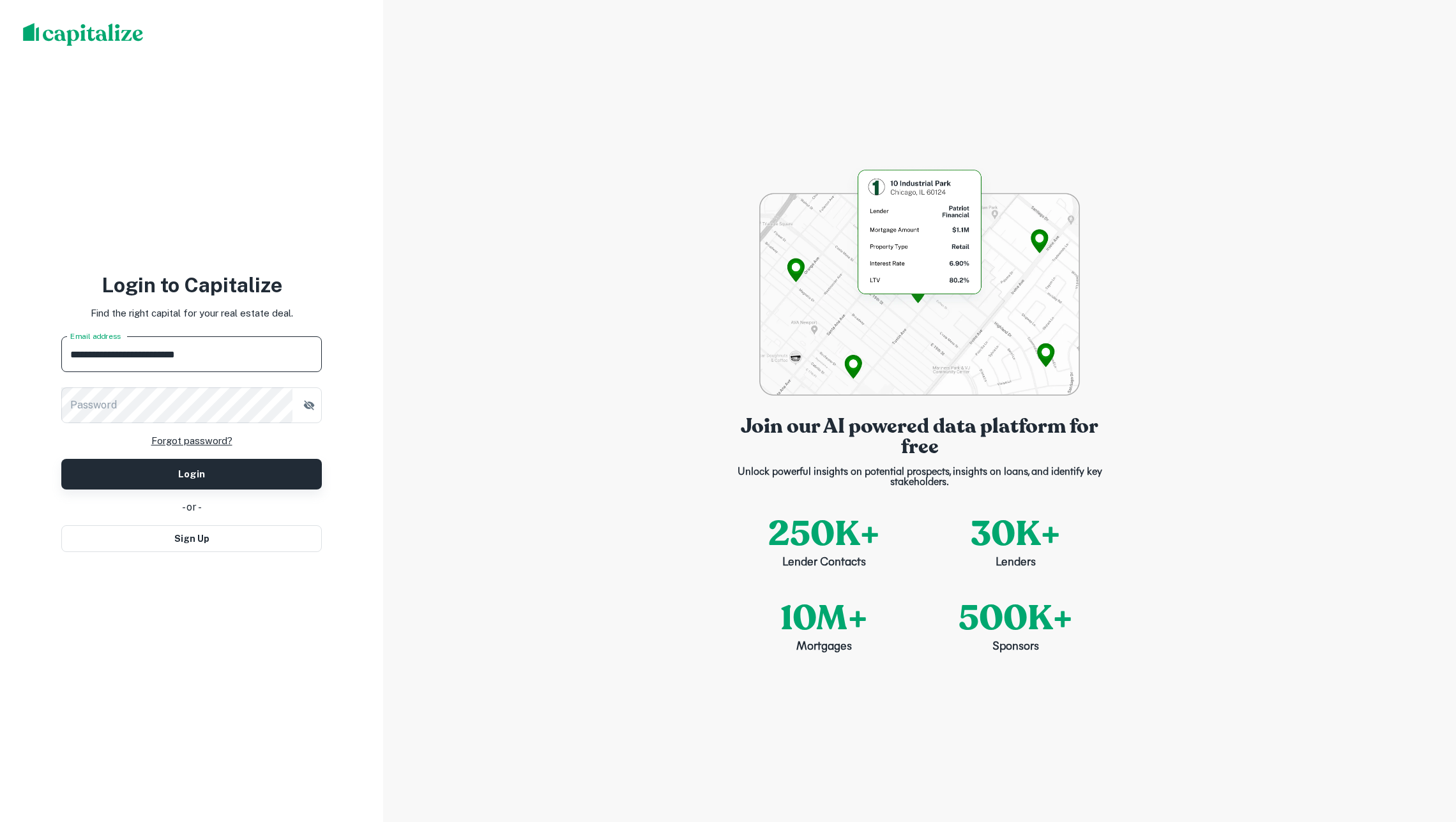
type input "**********"
click at [191, 473] on button "Login" at bounding box center [191, 475] width 260 height 31
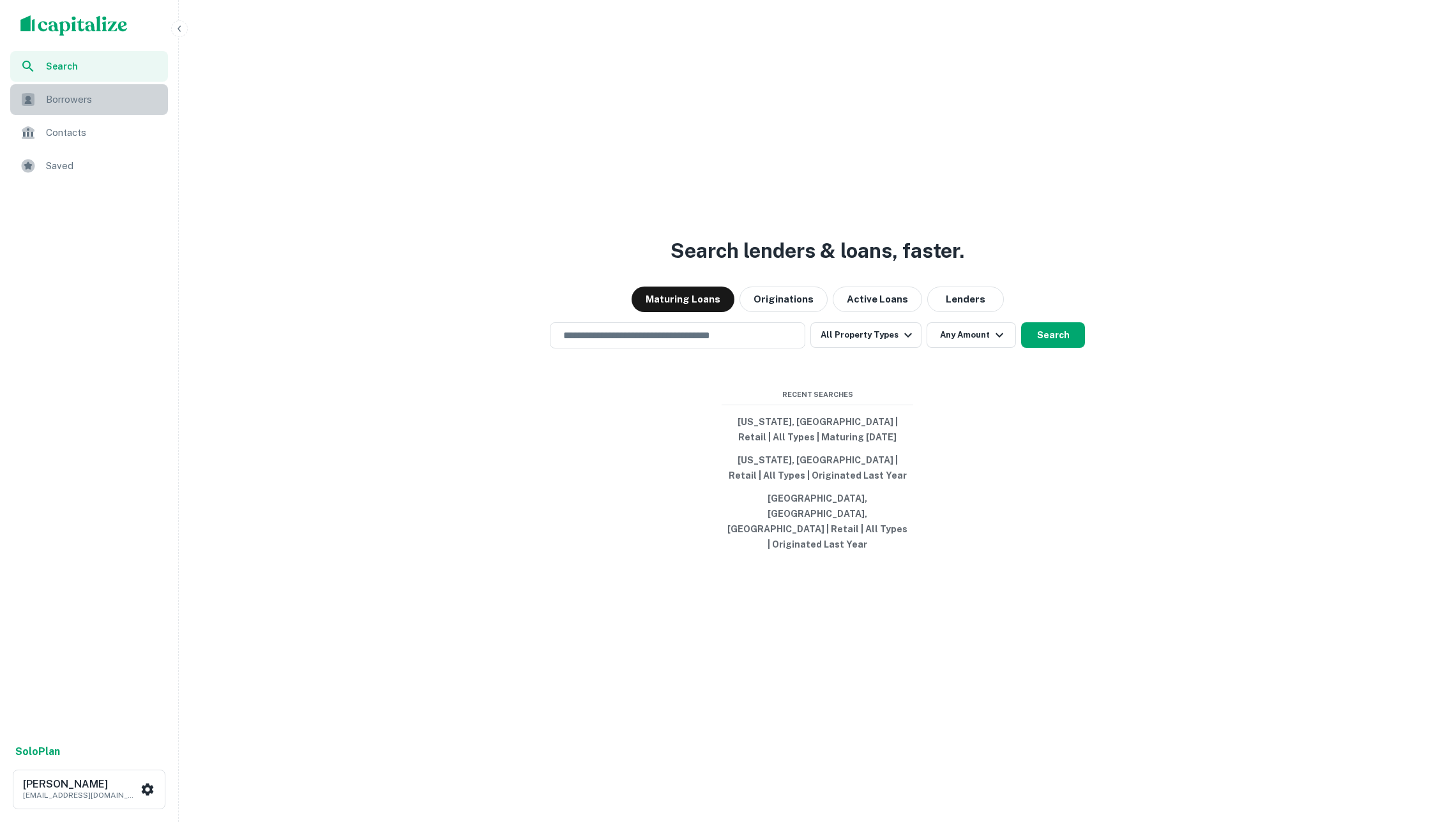
click at [80, 100] on span "Borrowers" at bounding box center [103, 100] width 114 height 15
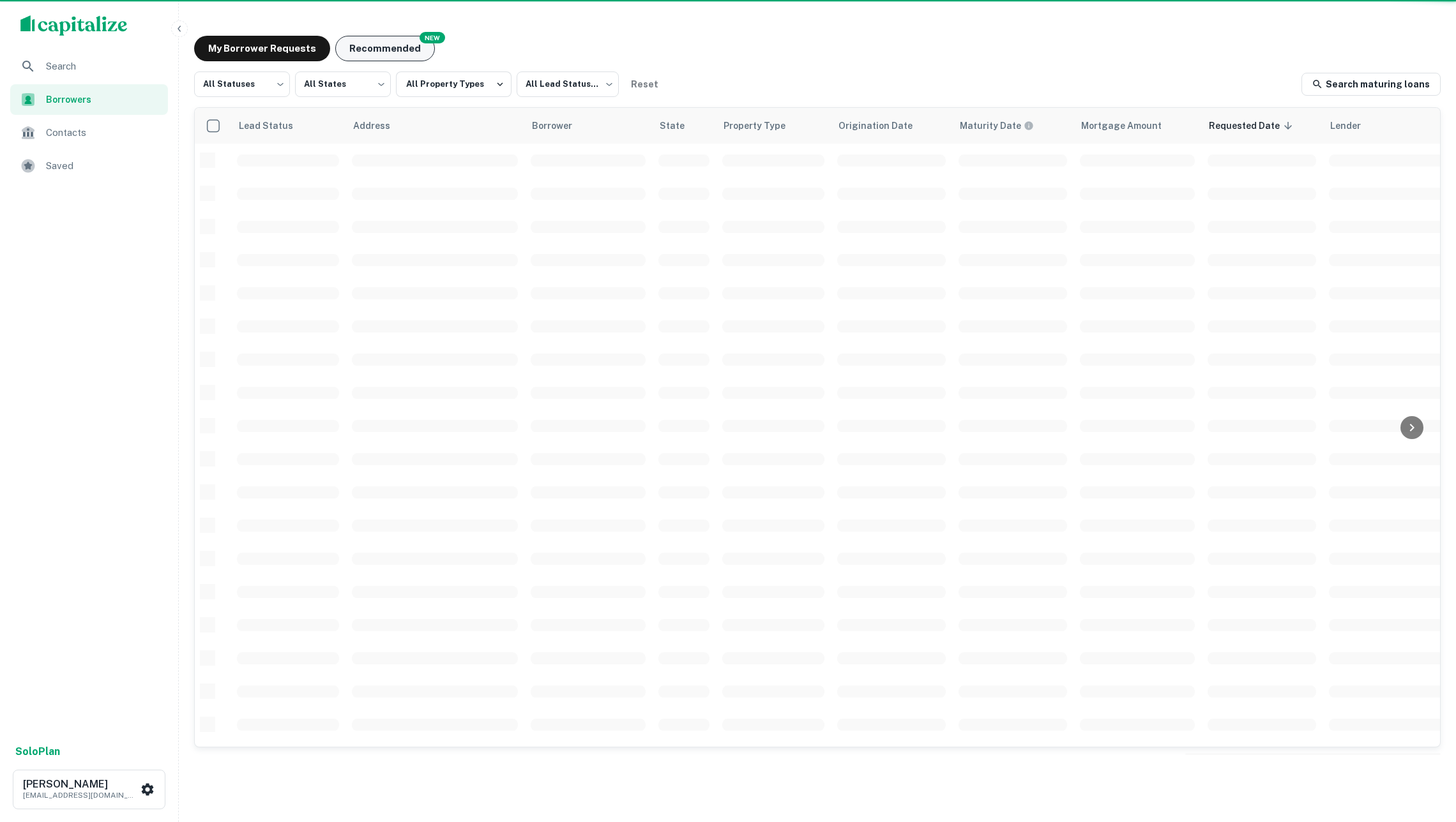
click at [369, 49] on button "Recommended" at bounding box center [384, 48] width 100 height 25
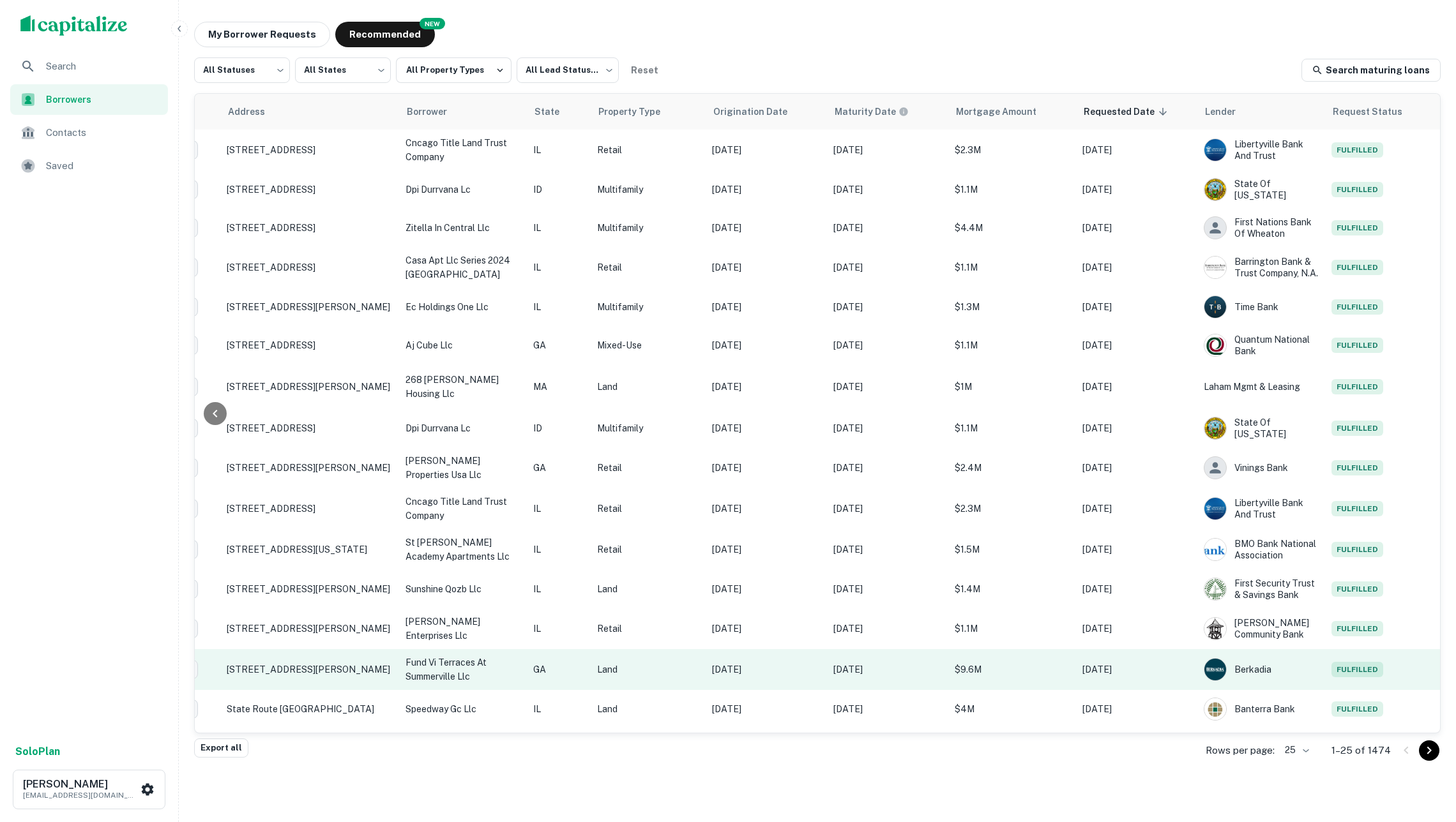
scroll to position [0, 127]
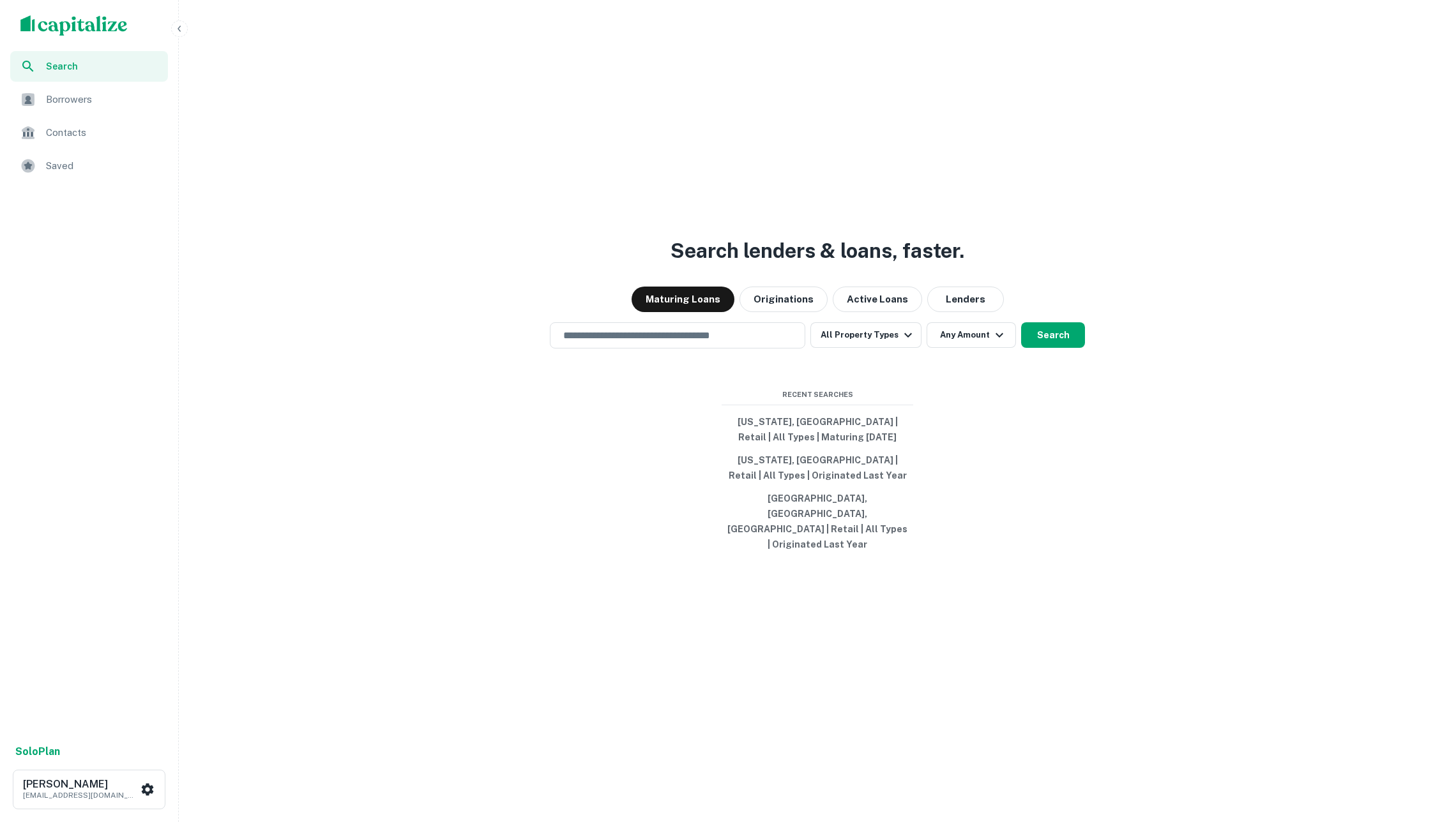
click at [110, 103] on span "Borrowers" at bounding box center [103, 100] width 114 height 15
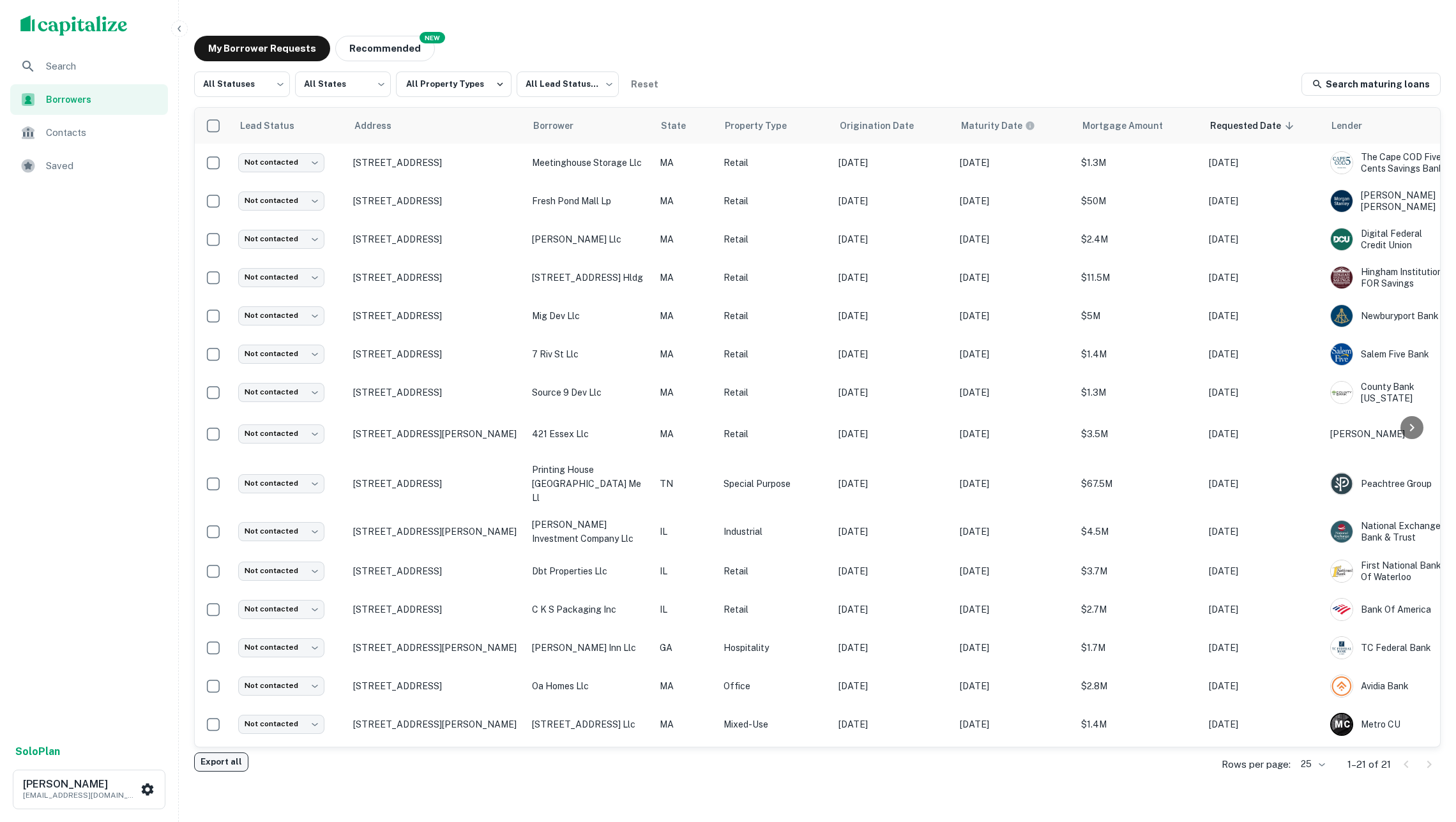
click at [231, 762] on button "Export all" at bounding box center [221, 762] width 54 height 19
click at [374, 61] on div "My Borrower Requests NEW Recommended All Statuses *** ​ All States *** ​ All Pr…" at bounding box center [817, 395] width 1267 height 740
click at [373, 51] on button "Recommended" at bounding box center [384, 48] width 100 height 25
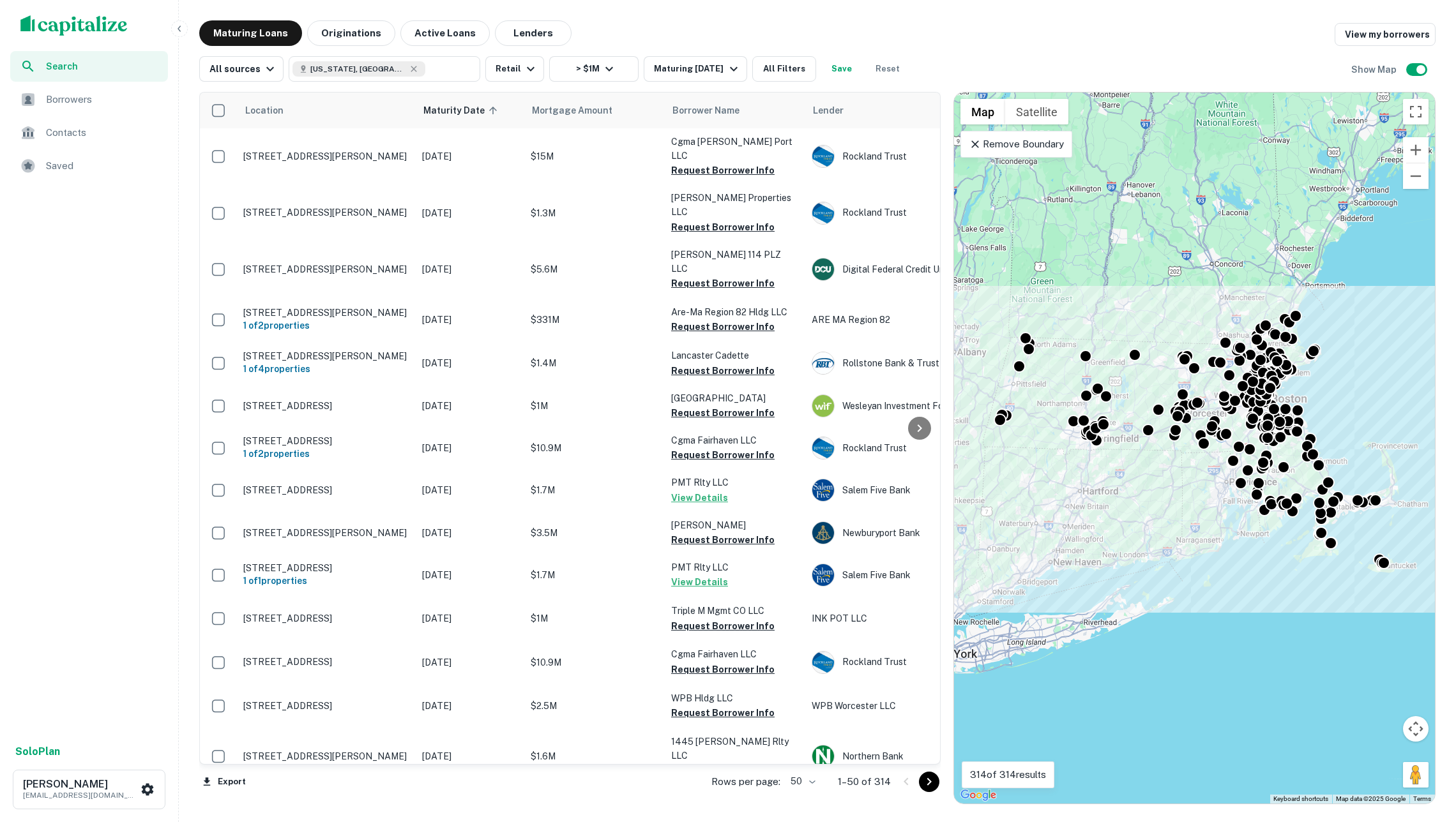
scroll to position [1469, 0]
